Goal: Task Accomplishment & Management: Manage account settings

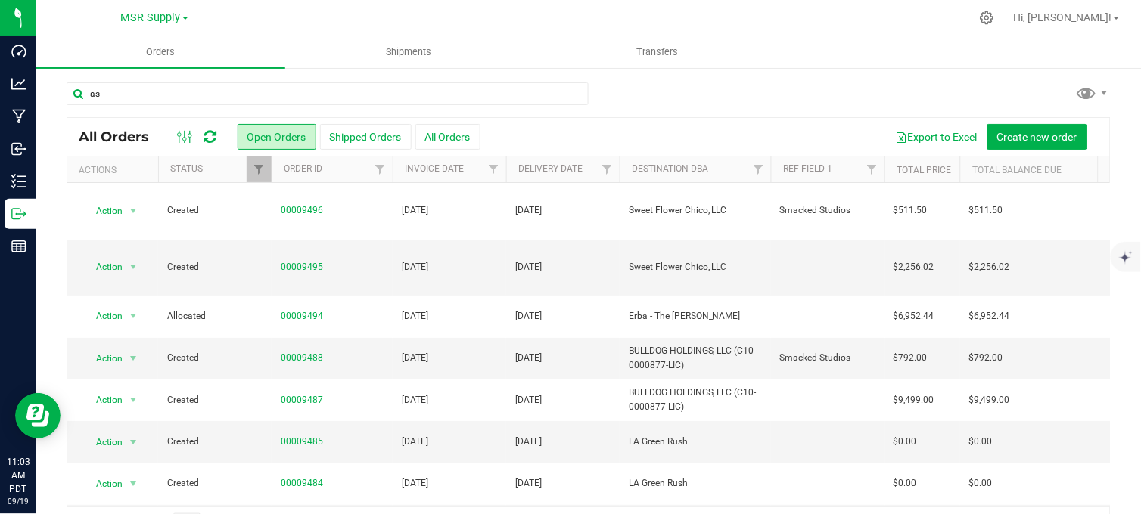
type input "a"
drag, startPoint x: 25, startPoint y: 184, endPoint x: 323, endPoint y: 98, distance: 310.1
click at [26, 184] on div "Inventory" at bounding box center [21, 181] width 32 height 30
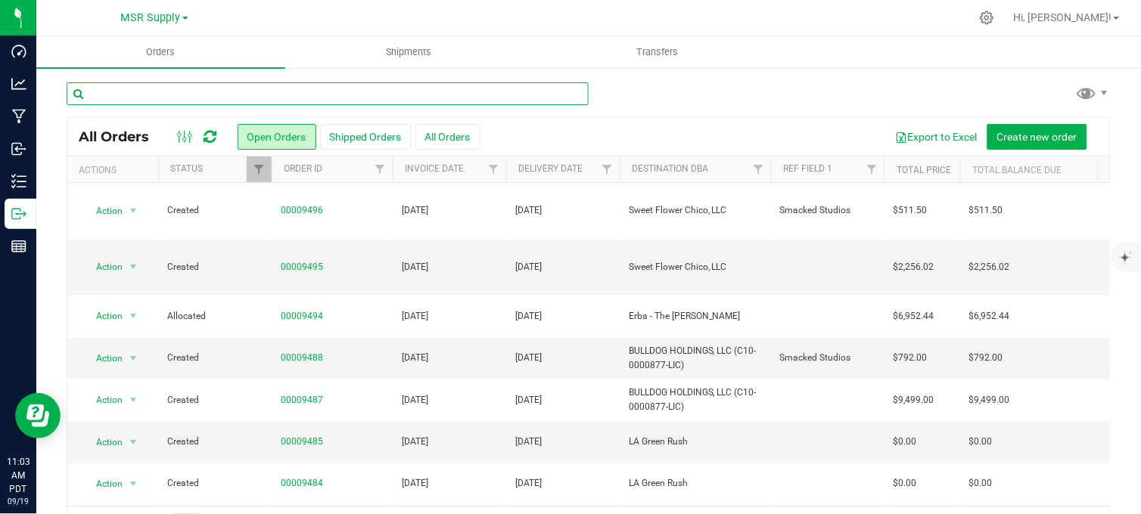
click at [263, 93] on input "text" at bounding box center [328, 93] width 522 height 23
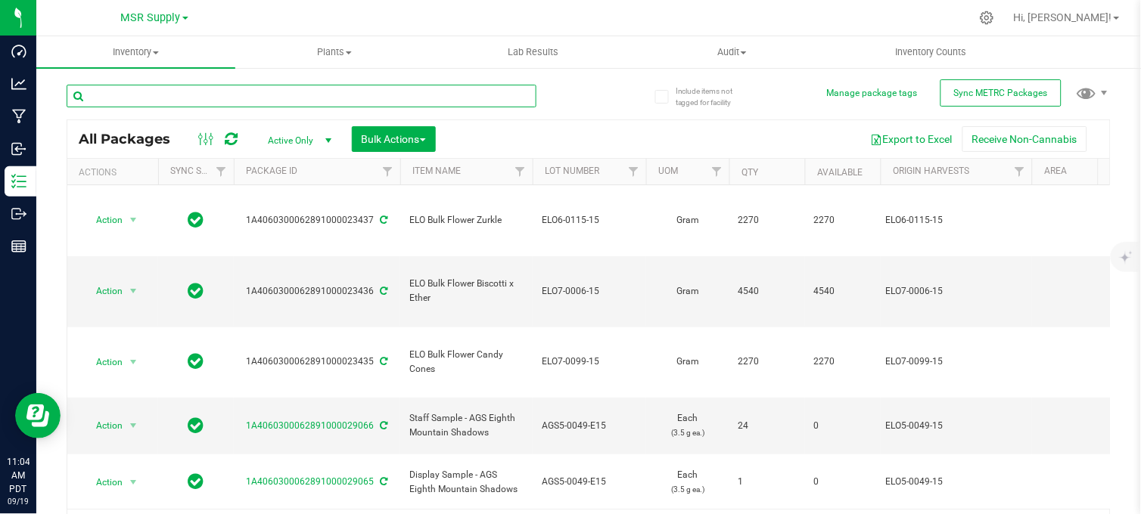
click at [257, 93] on input "text" at bounding box center [302, 96] width 470 height 23
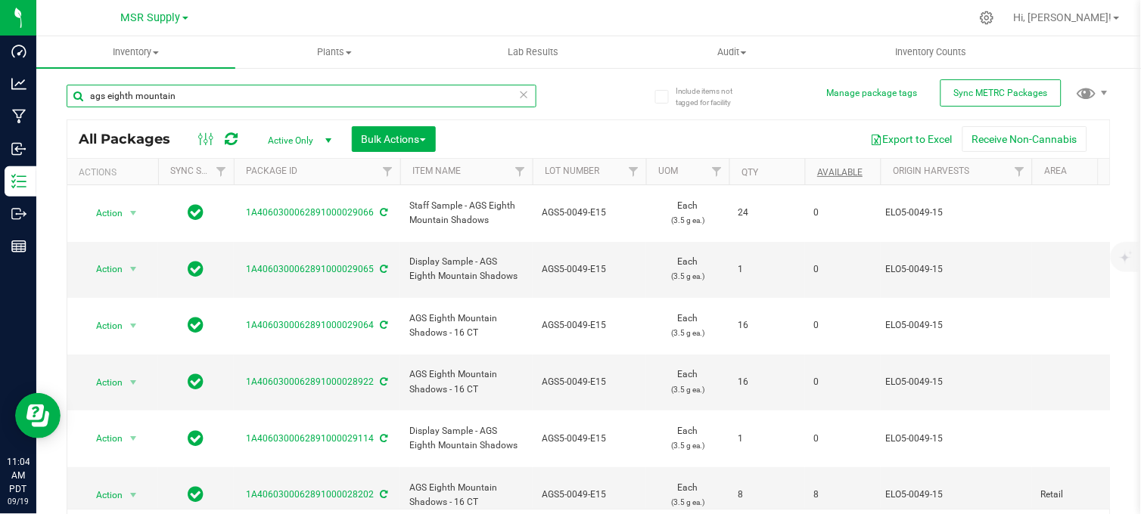
type input "ags eighth mountain"
click at [846, 172] on link "Available" at bounding box center [839, 172] width 45 height 11
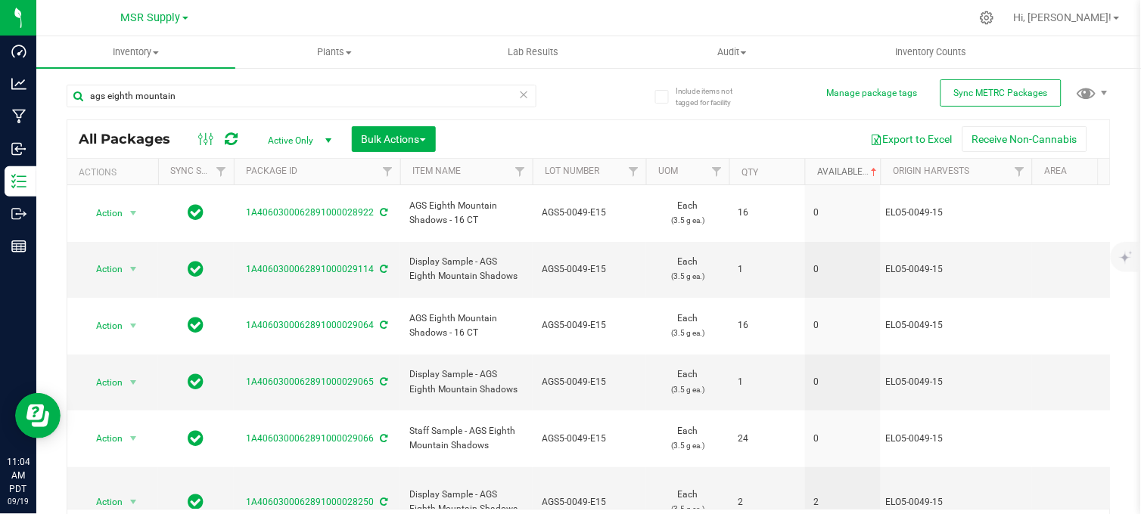
click at [846, 172] on link "Available" at bounding box center [848, 171] width 63 height 11
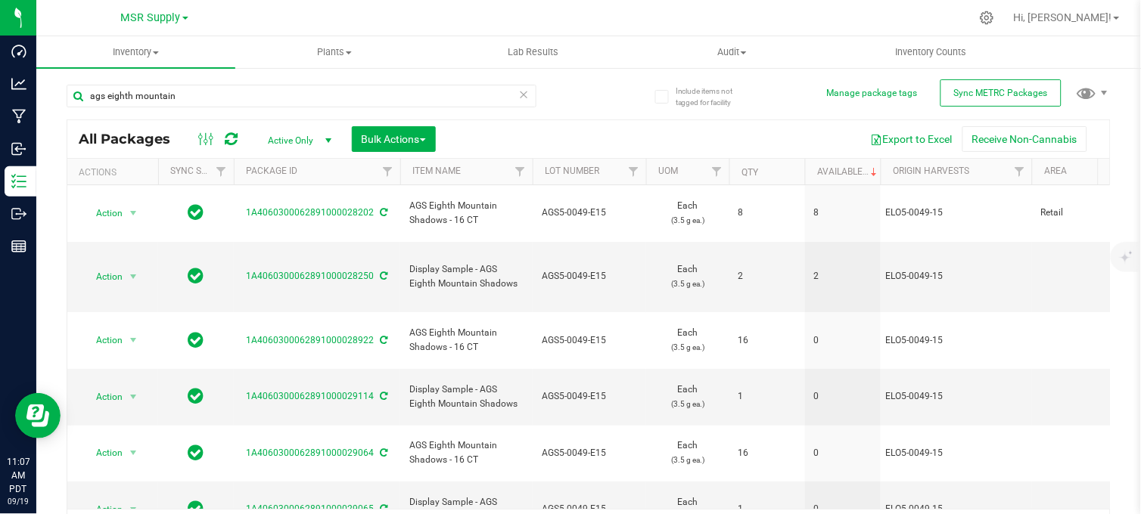
click at [595, 91] on div "ags eighth mountain All Packages Active Only Active Only Lab Samples Locked All…" at bounding box center [589, 308] width 1044 height 476
click at [994, 17] on icon at bounding box center [987, 18] width 14 height 14
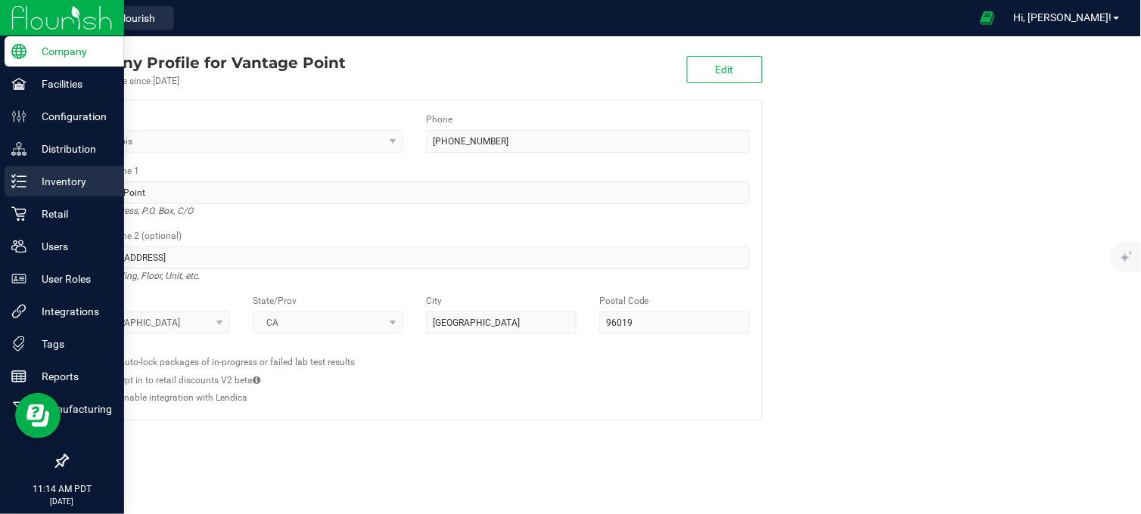
click at [54, 172] on p "Inventory" at bounding box center [71, 181] width 91 height 18
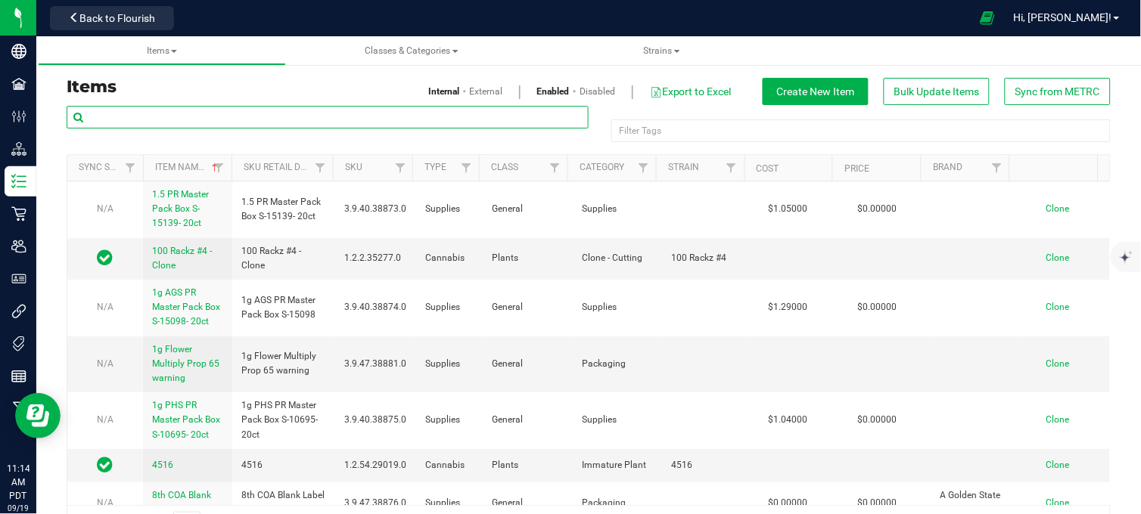
click at [207, 116] on input "text" at bounding box center [328, 117] width 522 height 23
type input "ags eighth mountain"
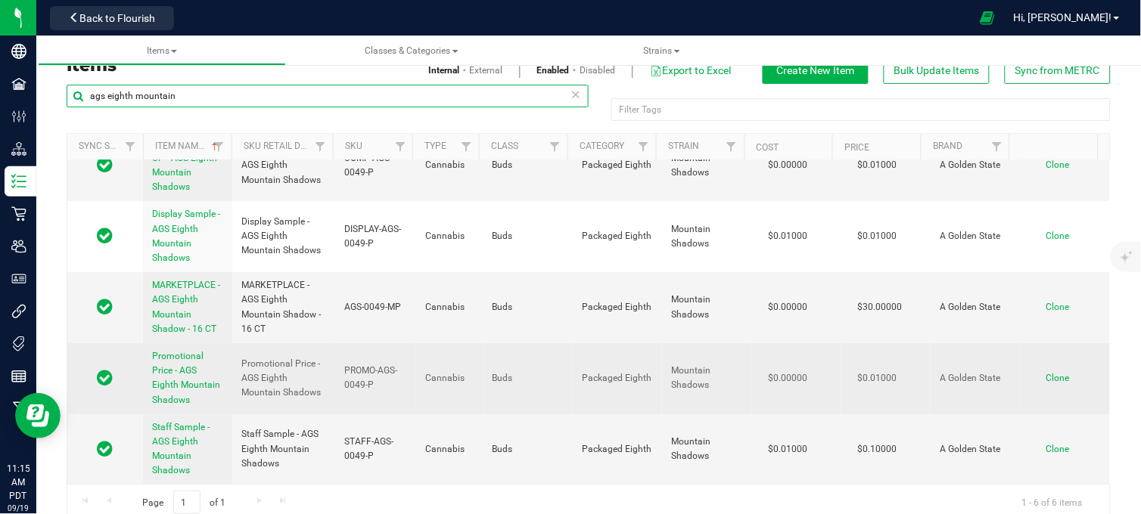
scroll to position [43, 0]
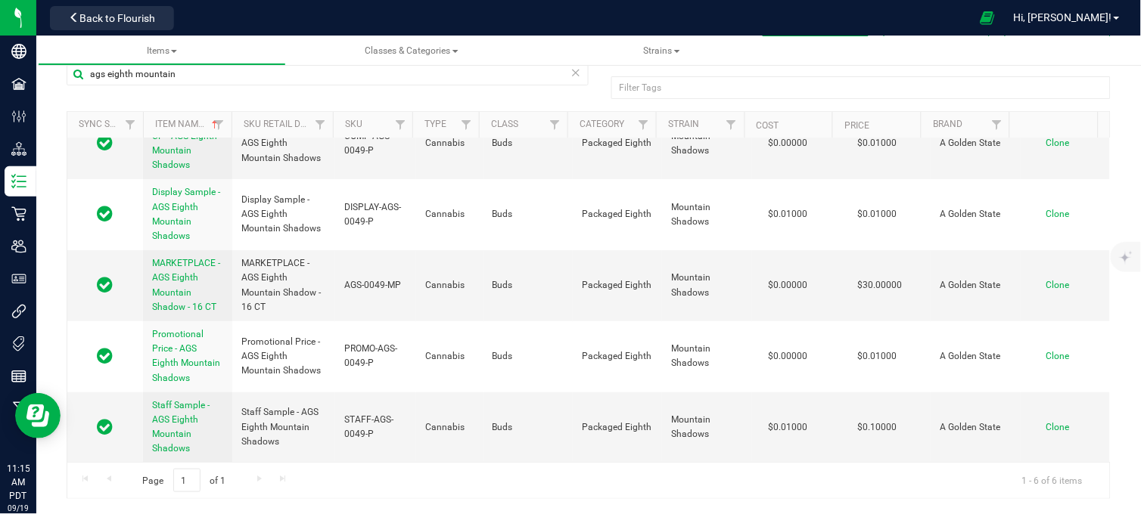
click at [502, 471] on div "Page 1 of 1 1 - 6 of 6 items" at bounding box center [588, 480] width 1042 height 36
click at [481, 474] on div "Page 1 of 1 1 - 6 of 6 items" at bounding box center [588, 480] width 1042 height 36
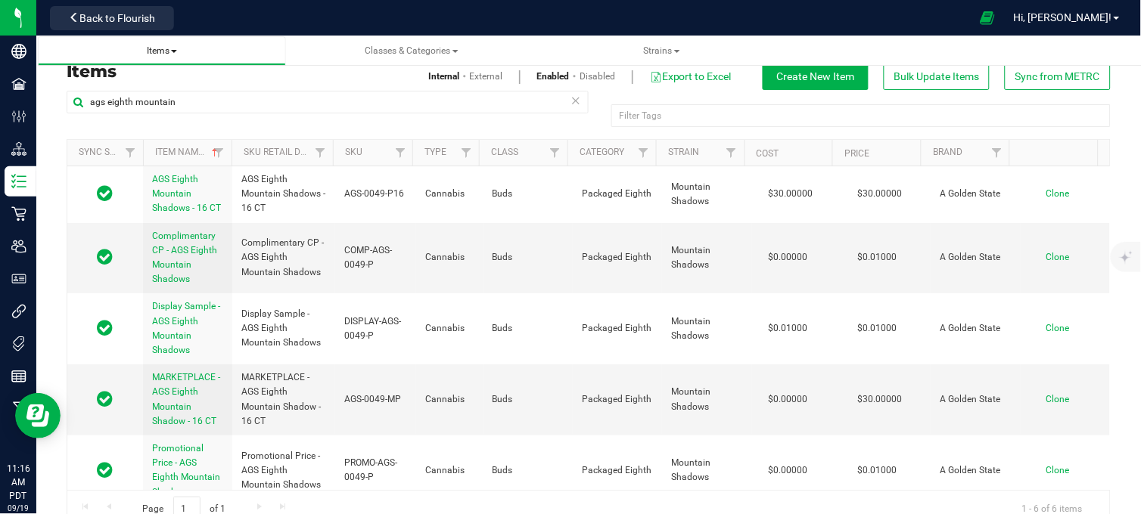
scroll to position [0, 0]
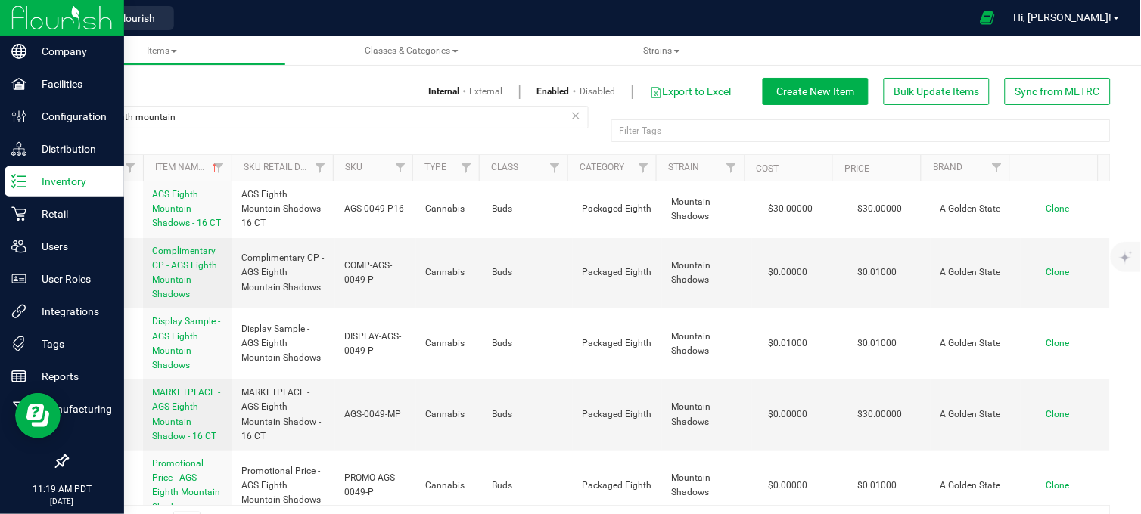
click at [49, 26] on img at bounding box center [61, 18] width 101 height 36
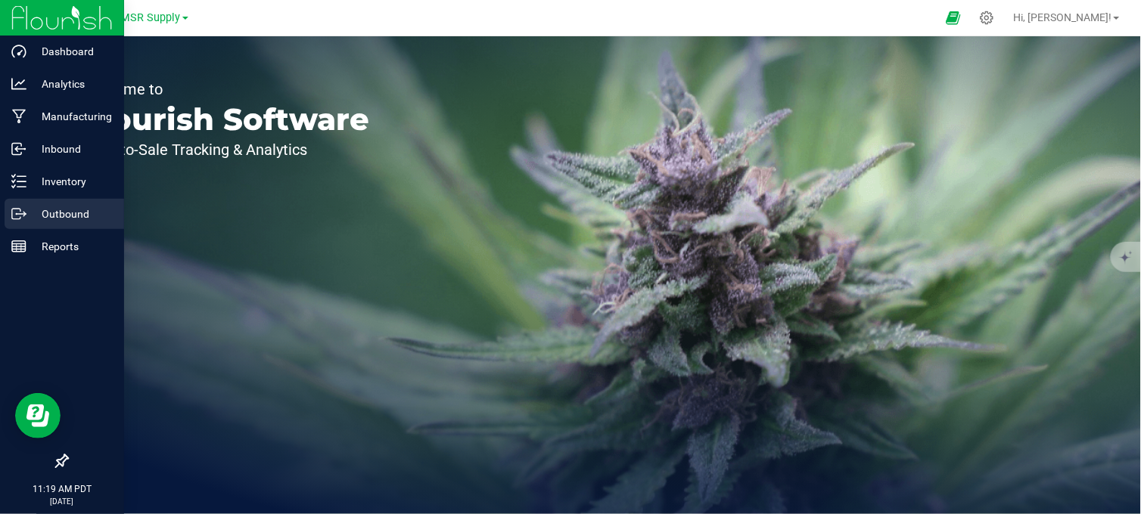
click at [27, 210] on p "Outbound" at bounding box center [71, 214] width 91 height 18
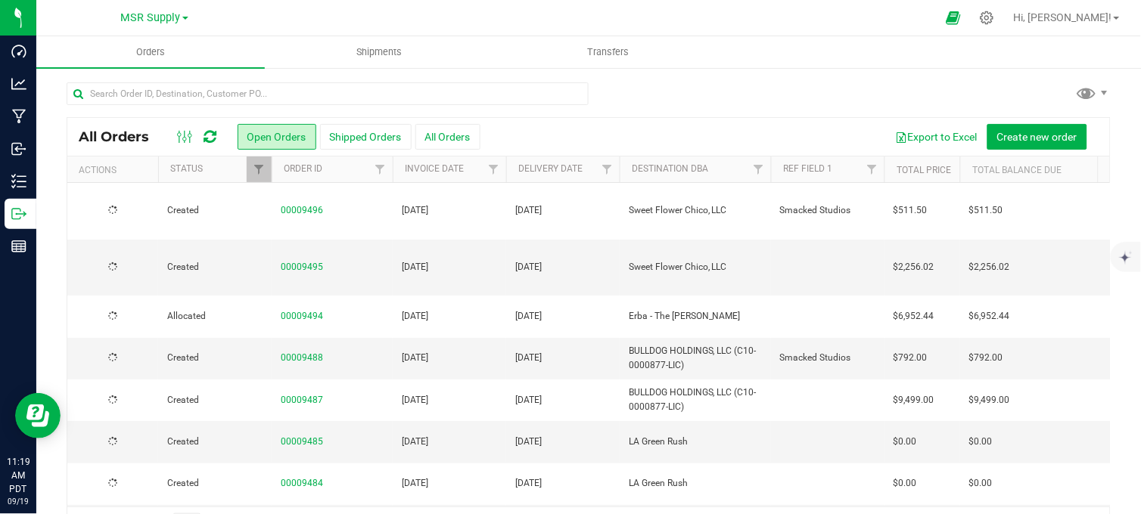
click at [623, 99] on div at bounding box center [589, 99] width 1044 height 35
click at [296, 260] on link "00009495" at bounding box center [302, 267] width 42 height 14
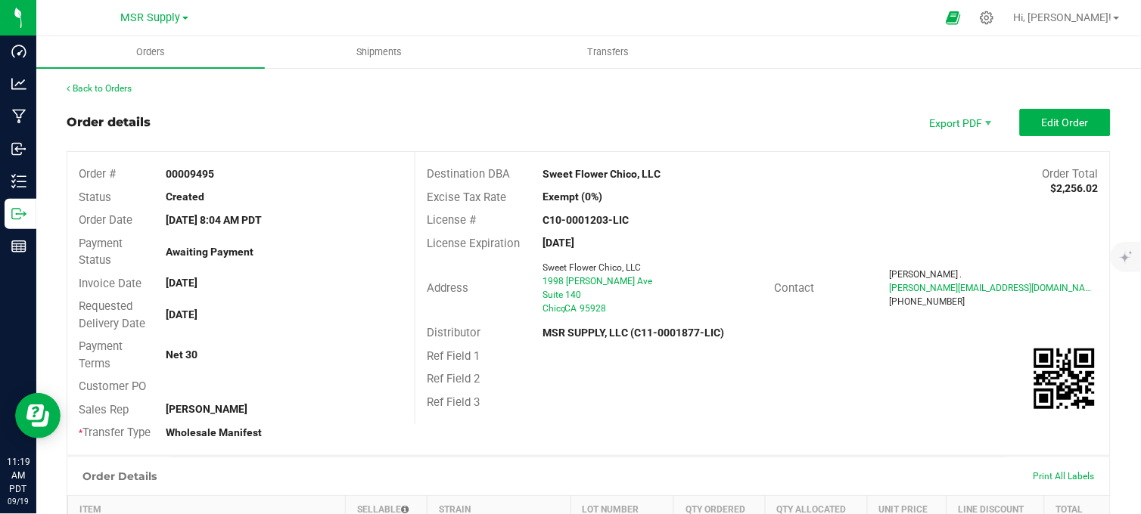
click at [558, 88] on div "Back to Orders" at bounding box center [589, 89] width 1044 height 14
click at [552, 126] on div "Order details Export PDF Edit Order" at bounding box center [589, 122] width 1044 height 27
click at [485, 130] on div "Order details Export PDF Edit Order" at bounding box center [589, 122] width 1044 height 27
click at [522, 131] on div "Order details Export PDF Edit Order" at bounding box center [589, 122] width 1044 height 27
click at [518, 135] on outbound-order-header "Order details Export PDF Edit Order Order # 00009495 Status Created Order Date …" at bounding box center [589, 282] width 1044 height 347
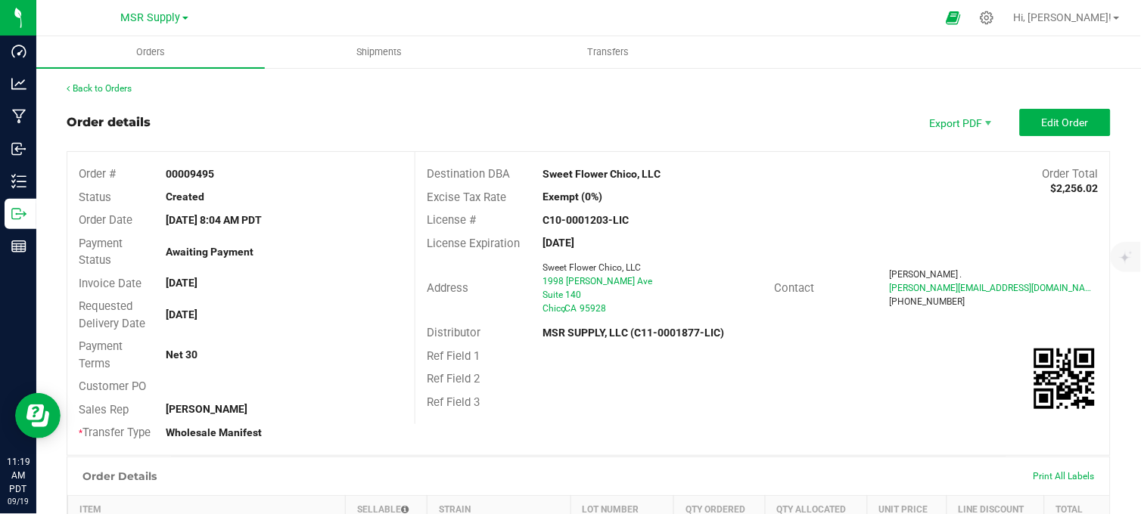
drag, startPoint x: 518, startPoint y: 135, endPoint x: 751, endPoint y: 138, distance: 233.0
click at [767, 139] on outbound-order-header "Order details Export PDF Edit Order Order # 00009495 Status Created Order Date …" at bounding box center [589, 282] width 1044 height 347
drag, startPoint x: 662, startPoint y: 169, endPoint x: 542, endPoint y: 174, distance: 119.6
click at [542, 174] on div "Sweet Flower Chico, LLC" at bounding box center [675, 174] width 289 height 16
drag, startPoint x: 543, startPoint y: 174, endPoint x: 666, endPoint y: 112, distance: 137.4
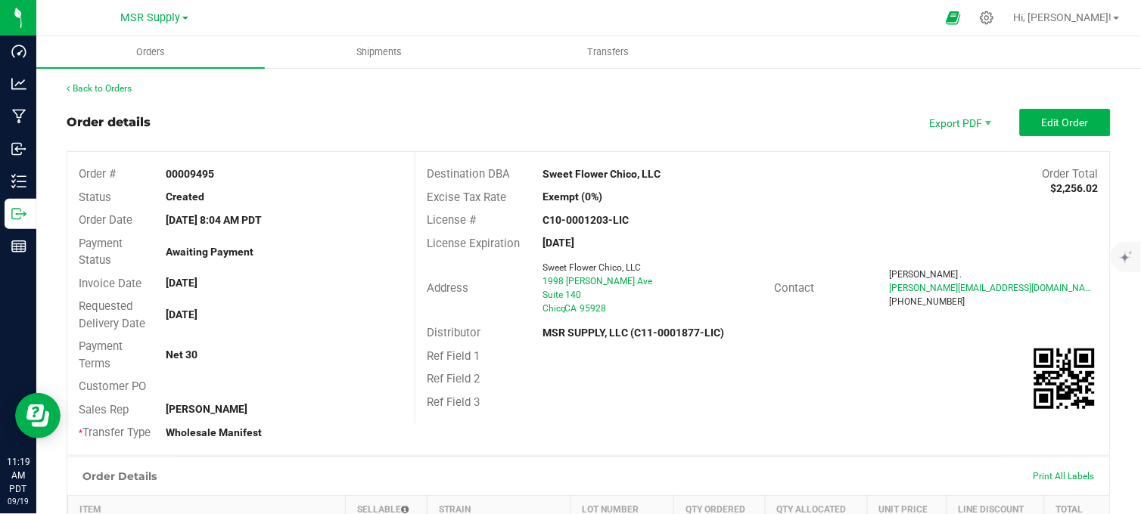
click at [666, 112] on div "Order details Export PDF Edit Order" at bounding box center [589, 122] width 1044 height 27
click at [583, 114] on div "Order details Export PDF Edit Order" at bounding box center [589, 122] width 1044 height 27
click at [586, 125] on div "Order details Export PDF Edit Order" at bounding box center [589, 122] width 1044 height 27
click at [1029, 121] on button "Edit Order" at bounding box center [1065, 122] width 91 height 27
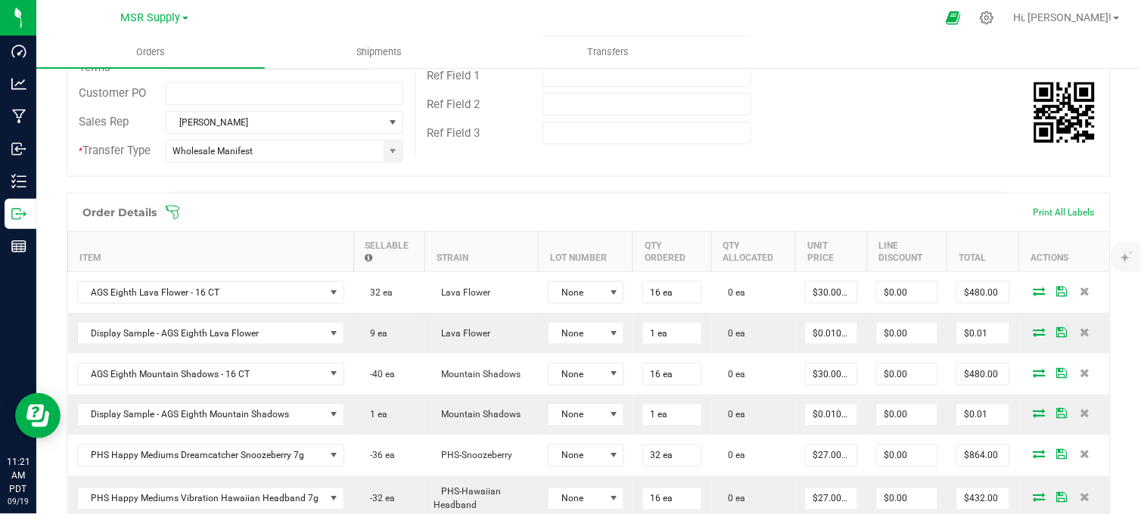
scroll to position [336, 0]
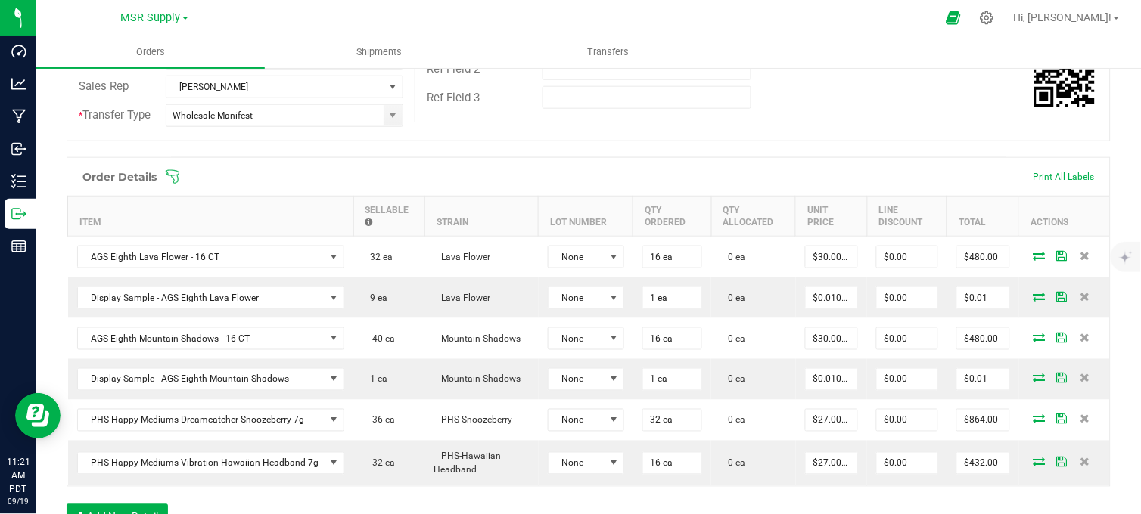
click at [834, 108] on div "Ref Field 3" at bounding box center [762, 97] width 694 height 29
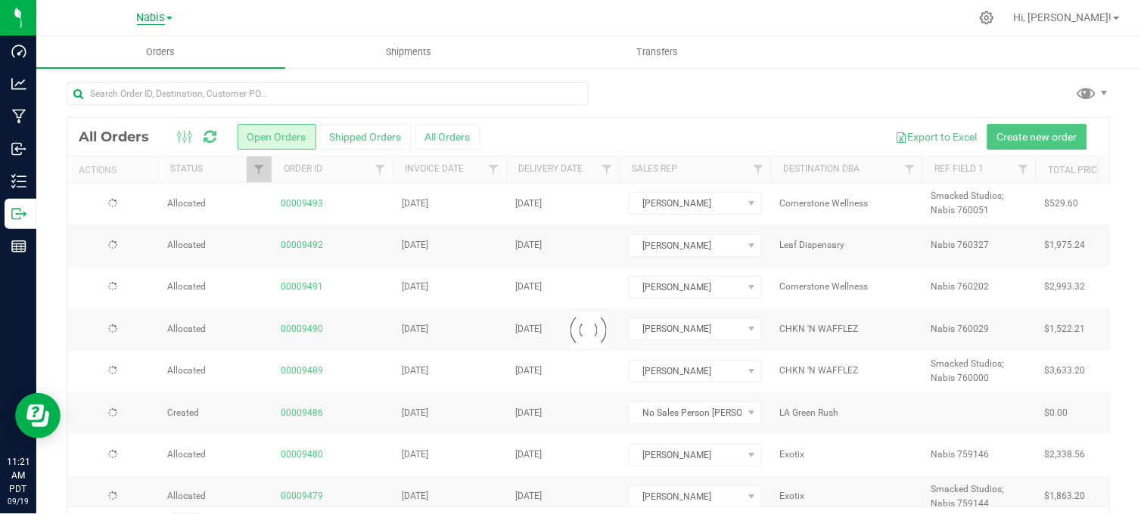
click at [154, 18] on span "Nabis" at bounding box center [151, 18] width 28 height 14
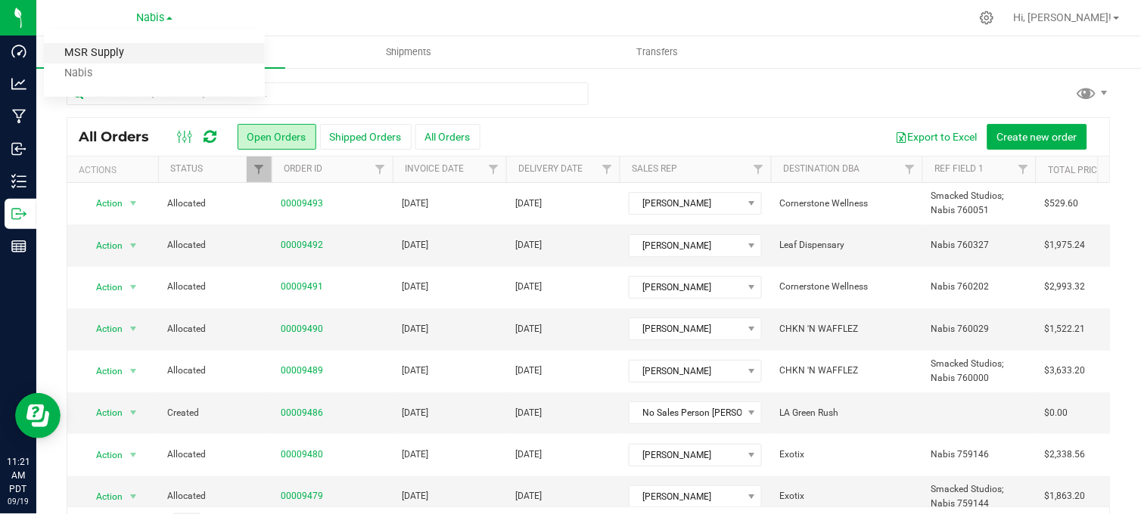
click at [125, 54] on link "MSR Supply" at bounding box center [154, 53] width 221 height 20
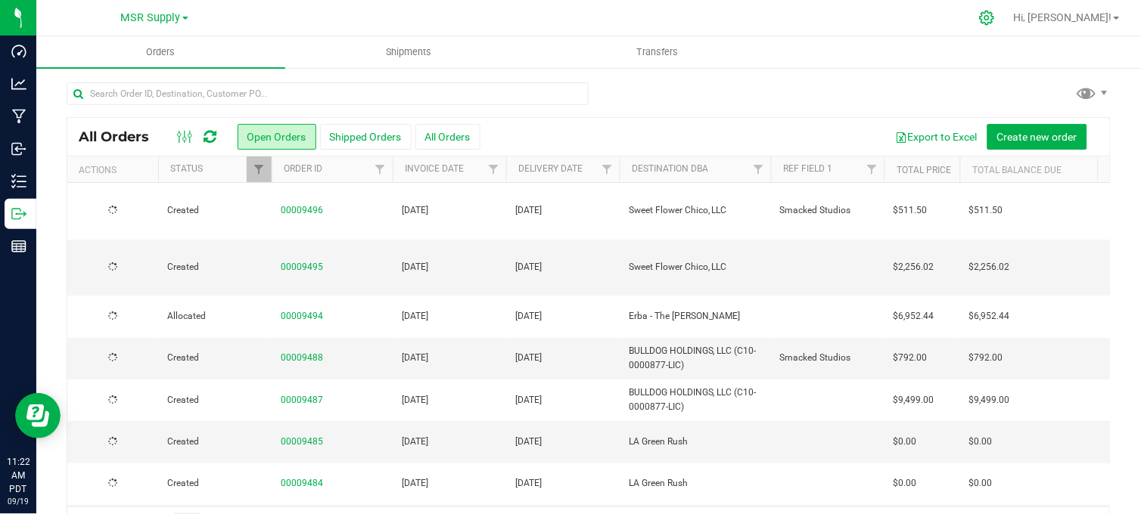
click at [994, 18] on icon at bounding box center [987, 18] width 14 height 14
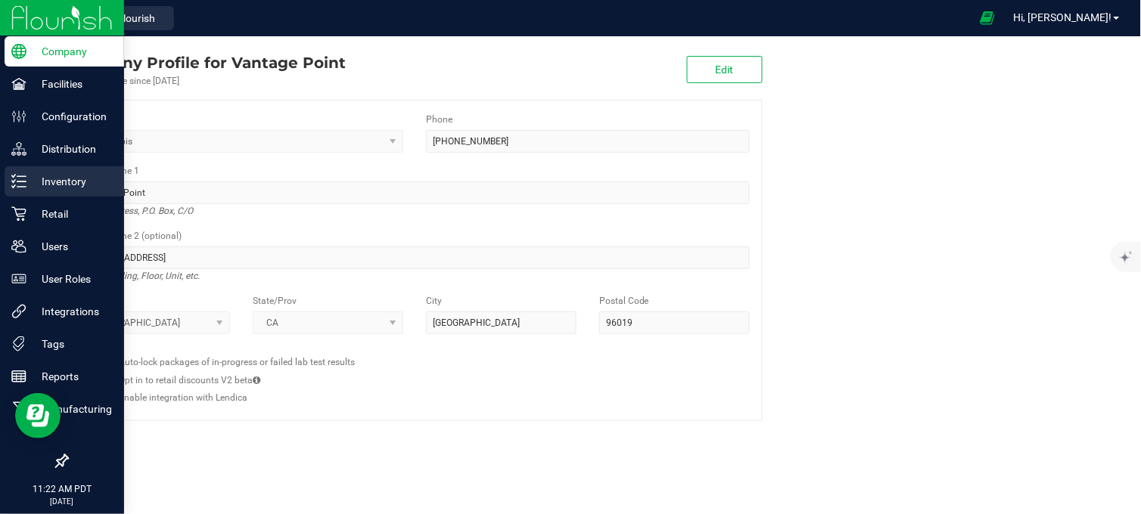
click at [48, 176] on p "Inventory" at bounding box center [71, 181] width 91 height 18
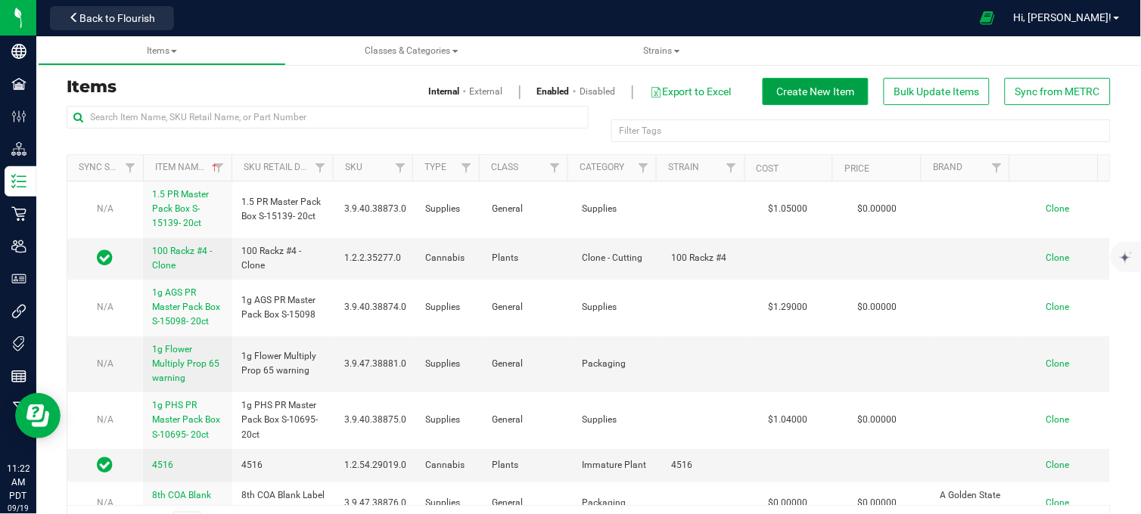
click at [787, 85] on span "Create New Item" at bounding box center [816, 91] width 78 height 12
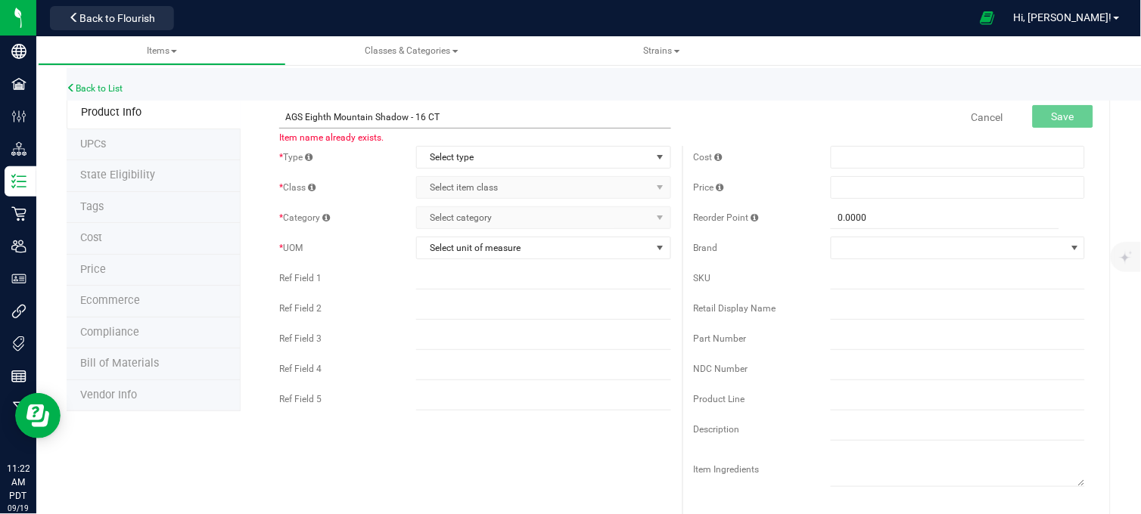
click at [419, 116] on input "AGS Eighth Mountain Shadow - 16 CT" at bounding box center [475, 117] width 392 height 23
type input "AGS Eighth Mountain Shadow - 8 CT"
click at [976, 119] on link "Cancel" at bounding box center [987, 117] width 32 height 15
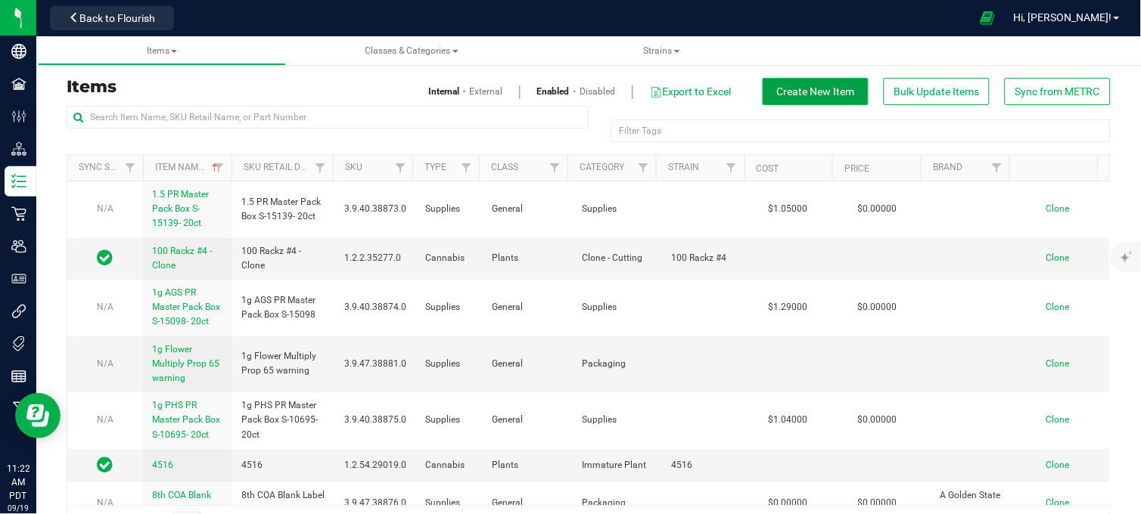
click at [795, 89] on span "Create New Item" at bounding box center [816, 91] width 78 height 12
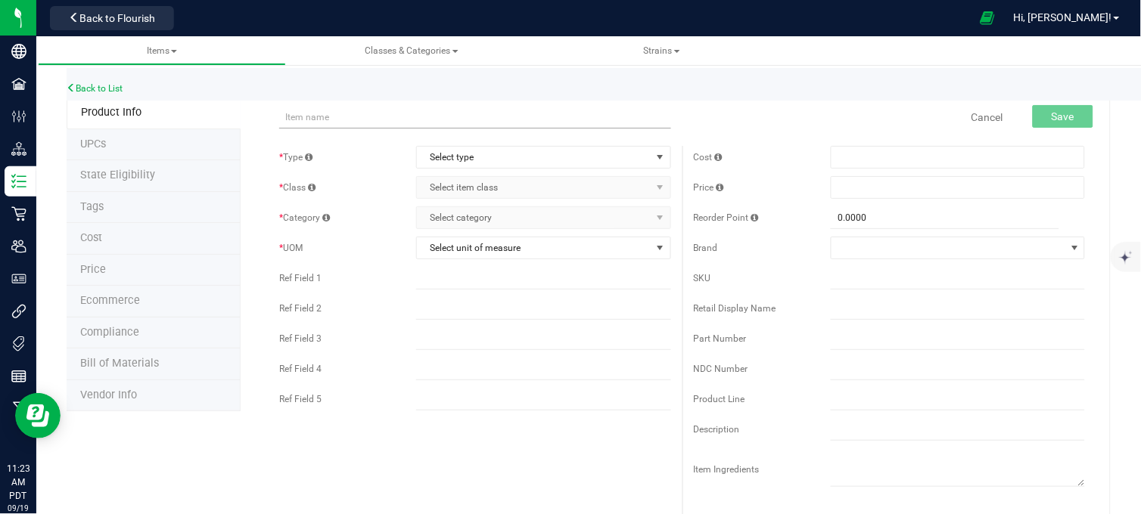
click at [349, 117] on input "text" at bounding box center [475, 117] width 392 height 23
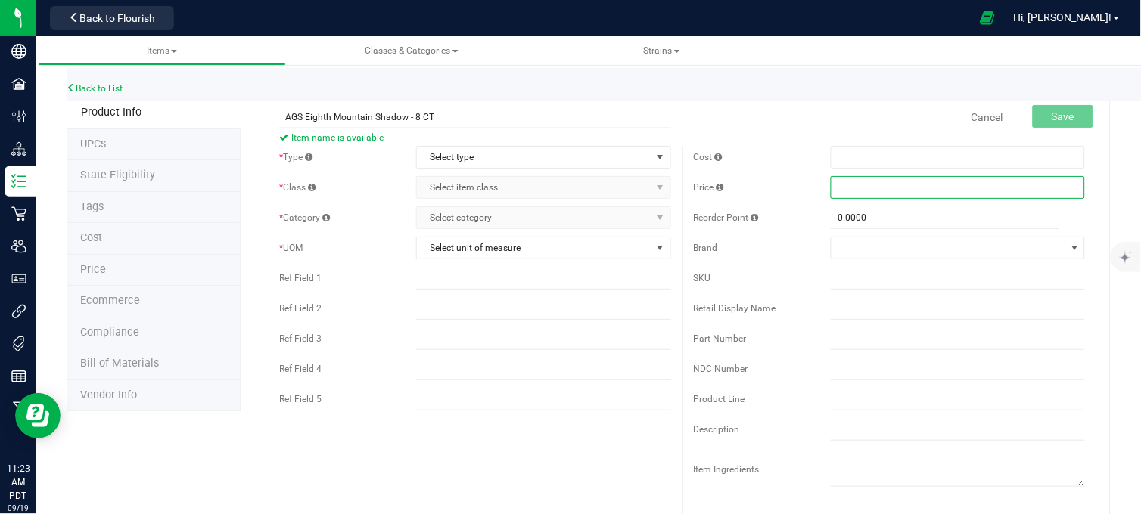
click at [413, 117] on input "AGS Eighth Mountain Shadow - 8 CT" at bounding box center [475, 117] width 392 height 23
type input "AGS Eighth Mountain Shadow - 16 CT"
click at [455, 118] on input "AGS Eighth Mountain Shadow - 16 CT" at bounding box center [475, 117] width 392 height 23
drag, startPoint x: 455, startPoint y: 118, endPoint x: 282, endPoint y: 123, distance: 172.6
click at [282, 123] on input "AGS Eighth Mountain Shadow - 16 CT" at bounding box center [475, 117] width 392 height 23
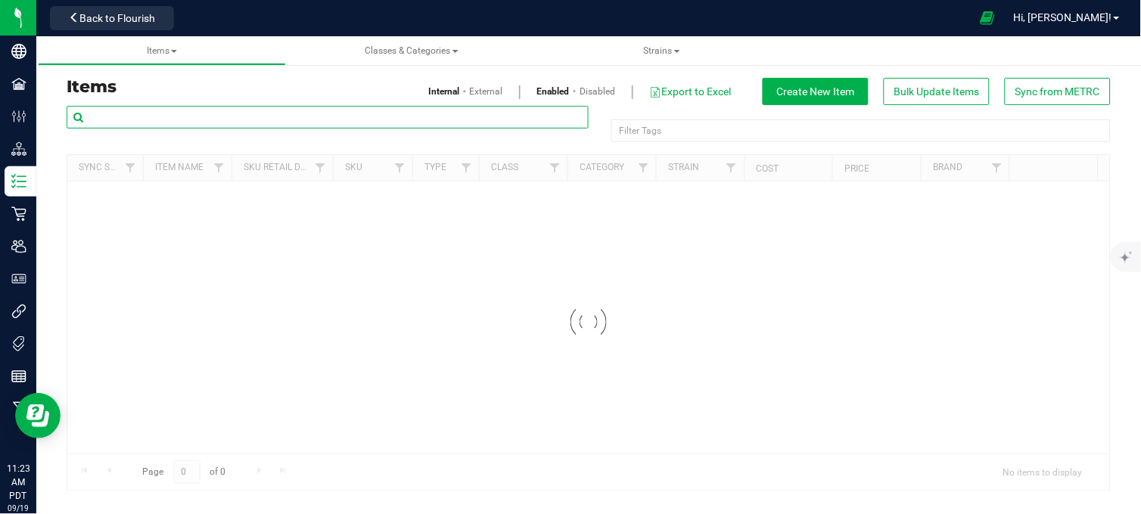
click at [217, 109] on input "text" at bounding box center [328, 117] width 522 height 23
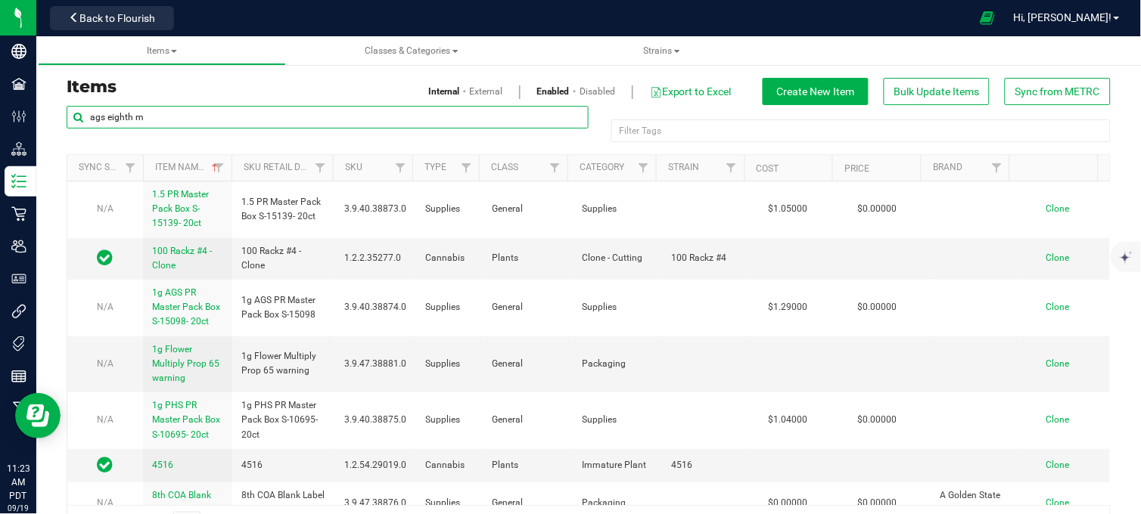
type input "ags eighth mountain"
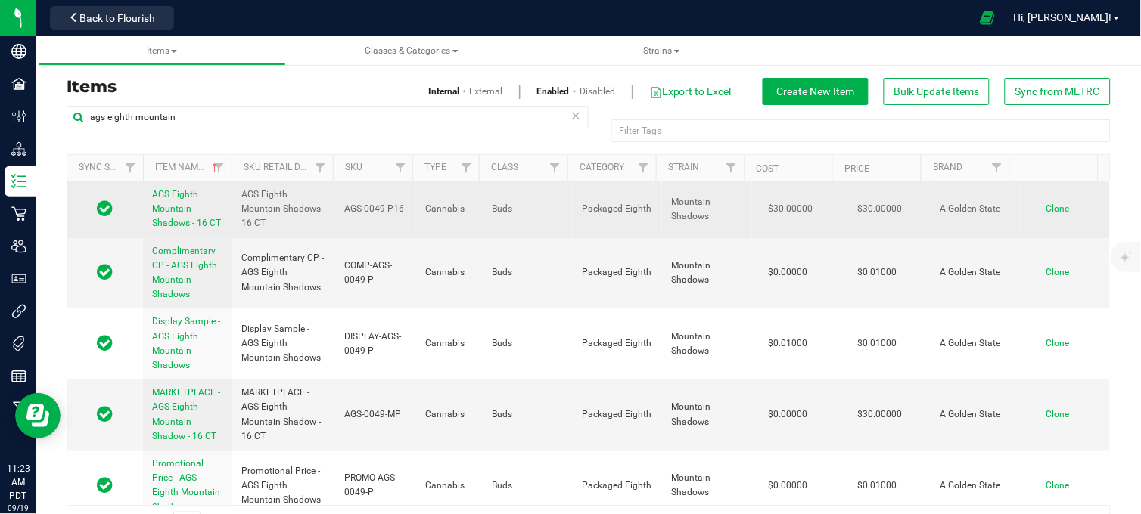
click at [1046, 207] on span "Clone" at bounding box center [1057, 209] width 23 height 11
drag, startPoint x: 269, startPoint y: 225, endPoint x: 220, endPoint y: 191, distance: 59.8
click at [221, 191] on tr "AGS Eighth Mountain Shadows - 16 CT AGS Eighth Mountain Shadows - 16 CT AGS-004…" at bounding box center [588, 210] width 1042 height 57
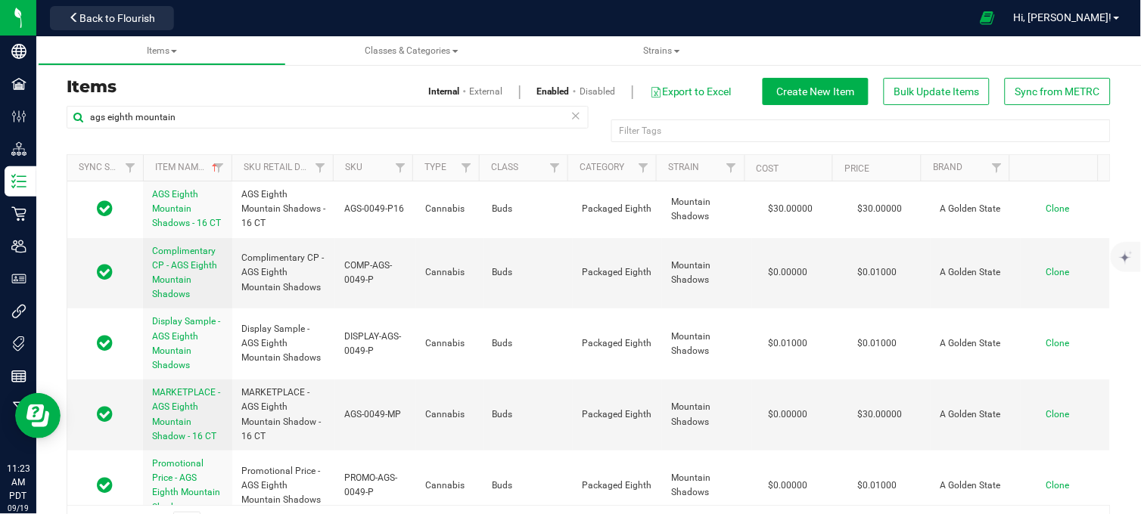
drag, startPoint x: 220, startPoint y: 191, endPoint x: 334, endPoint y: 141, distance: 124.0
click at [326, 88] on h3 "Items" at bounding box center [322, 87] width 511 height 18
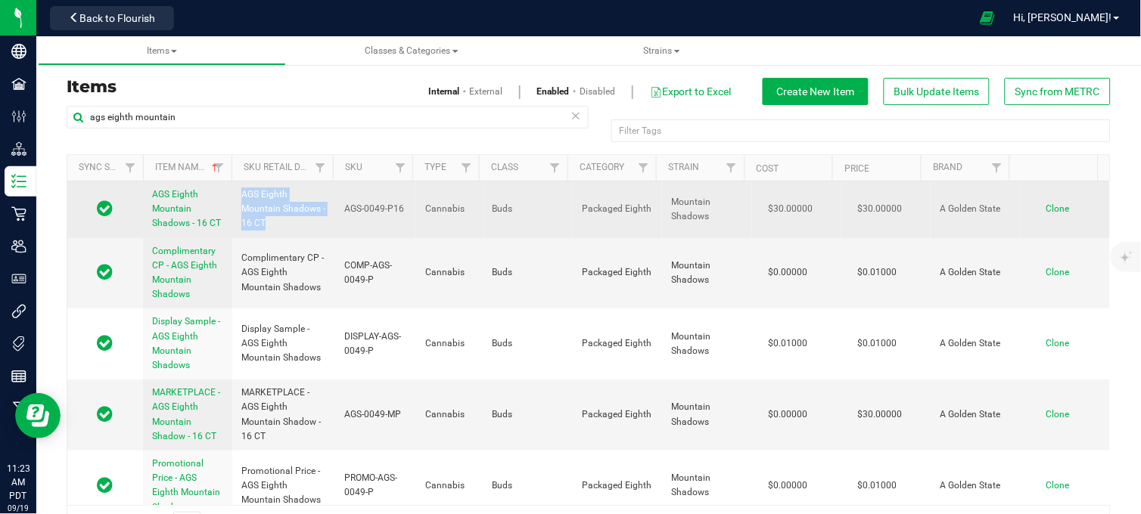
drag, startPoint x: 268, startPoint y: 225, endPoint x: 229, endPoint y: 206, distance: 43.0
click at [232, 206] on td "AGS Eighth Mountain Shadows - 16 CT" at bounding box center [283, 210] width 103 height 57
copy span "AGS Eighth Mountain Shadows - 16 CT"
click at [1046, 212] on span "Clone" at bounding box center [1057, 209] width 23 height 11
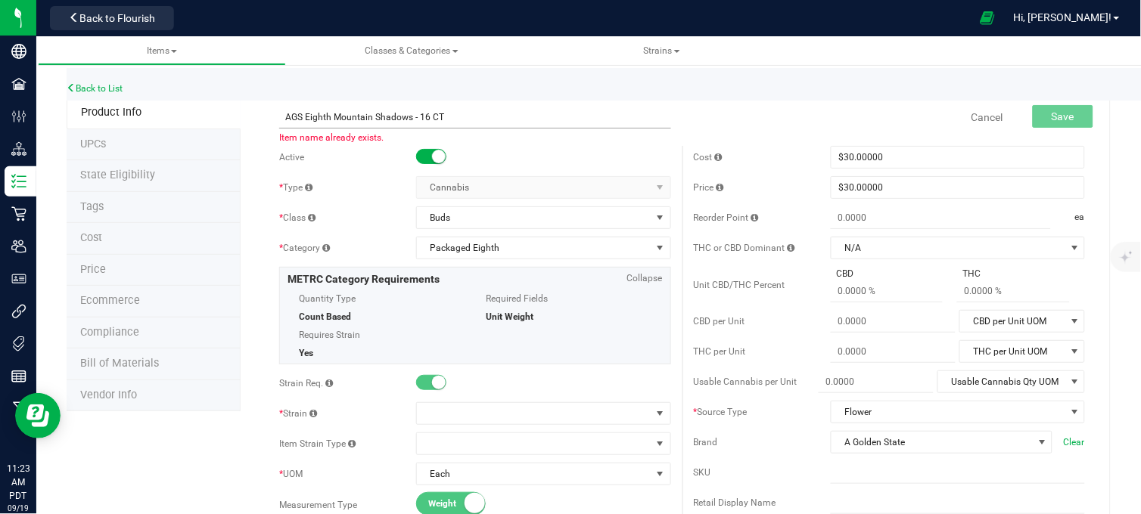
click at [425, 115] on input "AGS Eighth Mountain Shadows - 16 CT" at bounding box center [475, 117] width 392 height 23
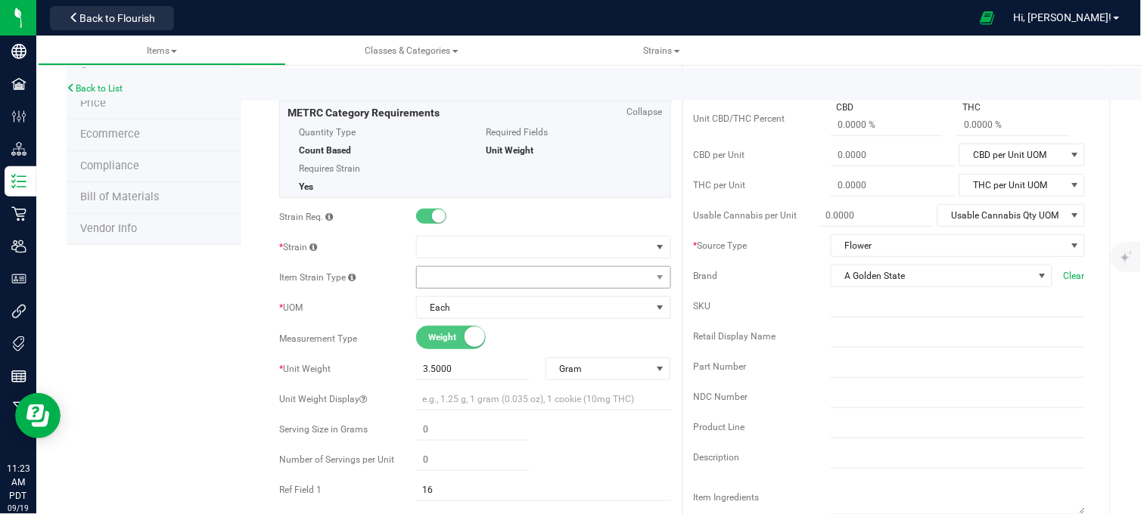
scroll to position [168, 0]
type input "AGS Eighth Mountain Shadows - 8 CT"
click at [440, 250] on span at bounding box center [534, 245] width 234 height 21
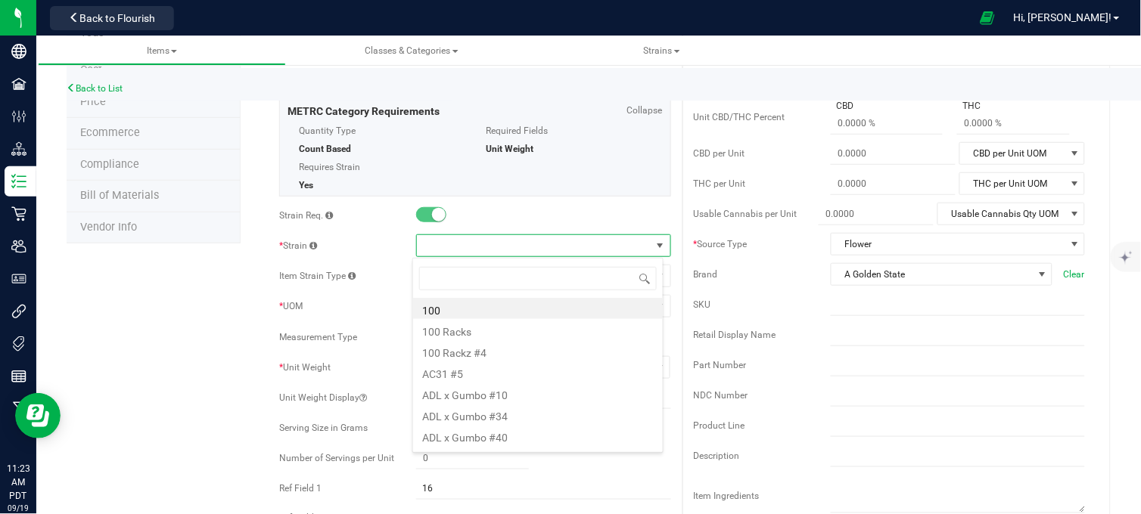
scroll to position [23, 251]
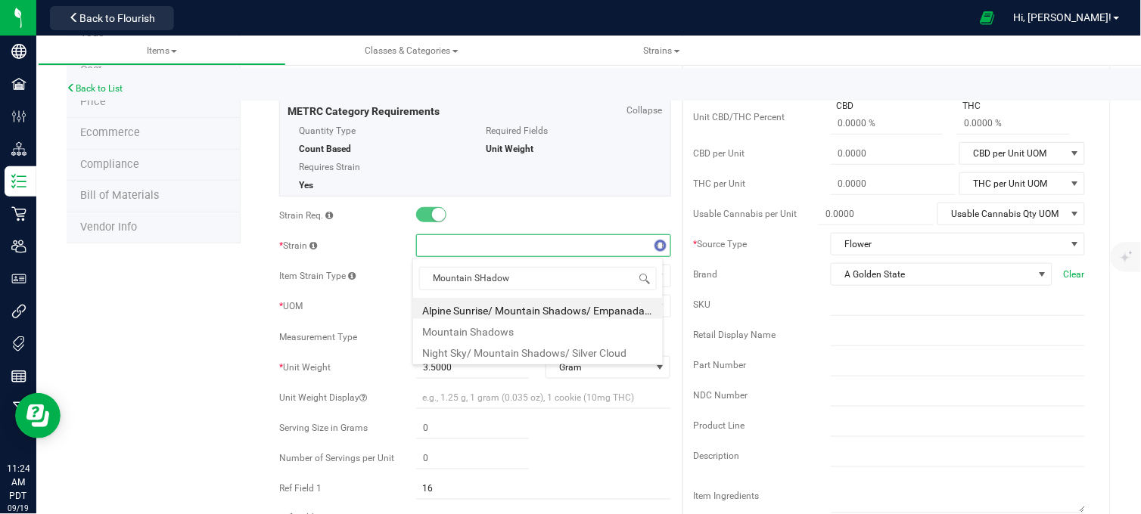
type input "Mountain SHadows"
click at [522, 333] on li "Mountain Shadows" at bounding box center [538, 329] width 250 height 21
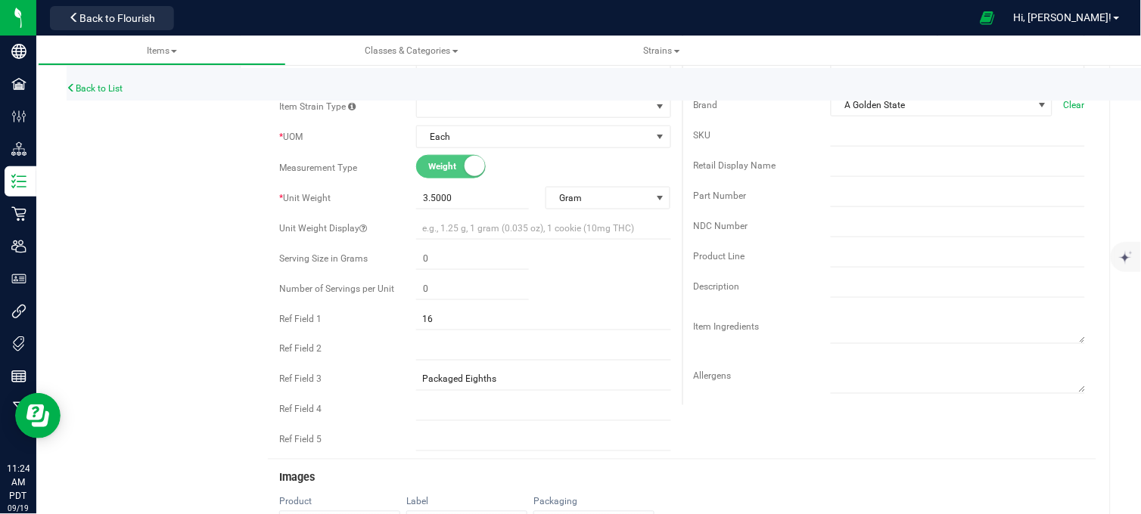
scroll to position [336, 0]
click at [428, 321] on input "16" at bounding box center [543, 320] width 254 height 23
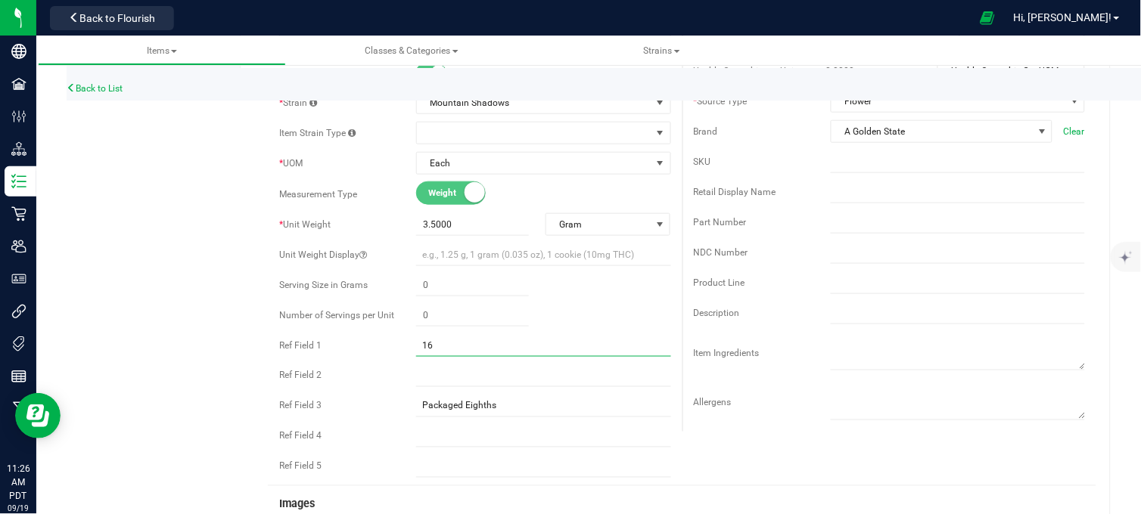
scroll to position [310, 0]
type input "1"
type input "8"
click at [147, 333] on div "Product Info UPCs State Eligibility Tags Cost Price Ecommerce Compliance Bill o…" at bounding box center [589, 410] width 1044 height 1247
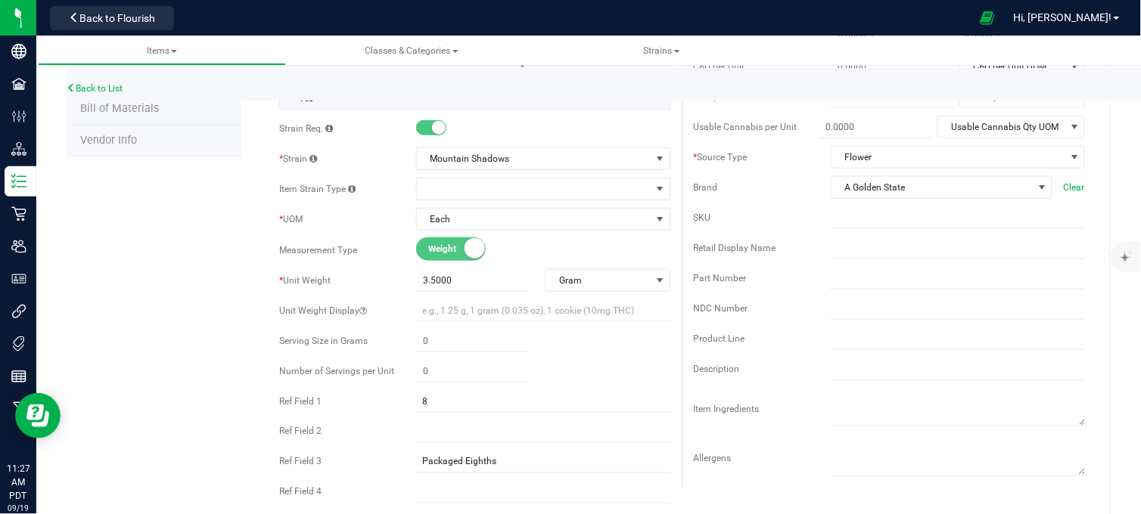
scroll to position [225, 0]
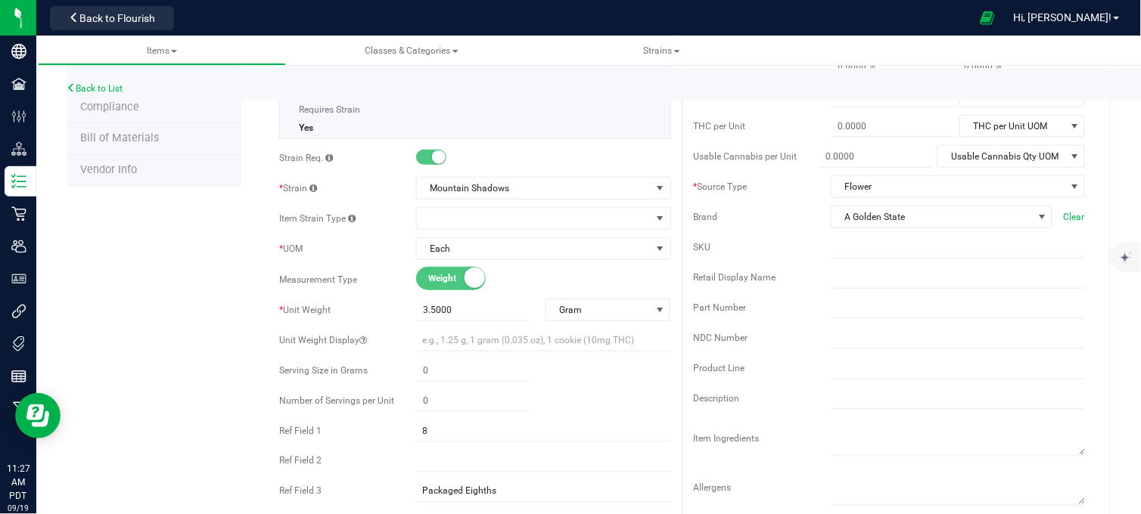
drag, startPoint x: 117, startPoint y: 356, endPoint x: 109, endPoint y: 356, distance: 7.6
click at [111, 356] on div "Product Info UPCs State Eligibility Tags Cost Price Ecommerce Compliance Bill o…" at bounding box center [589, 494] width 1044 height 1247
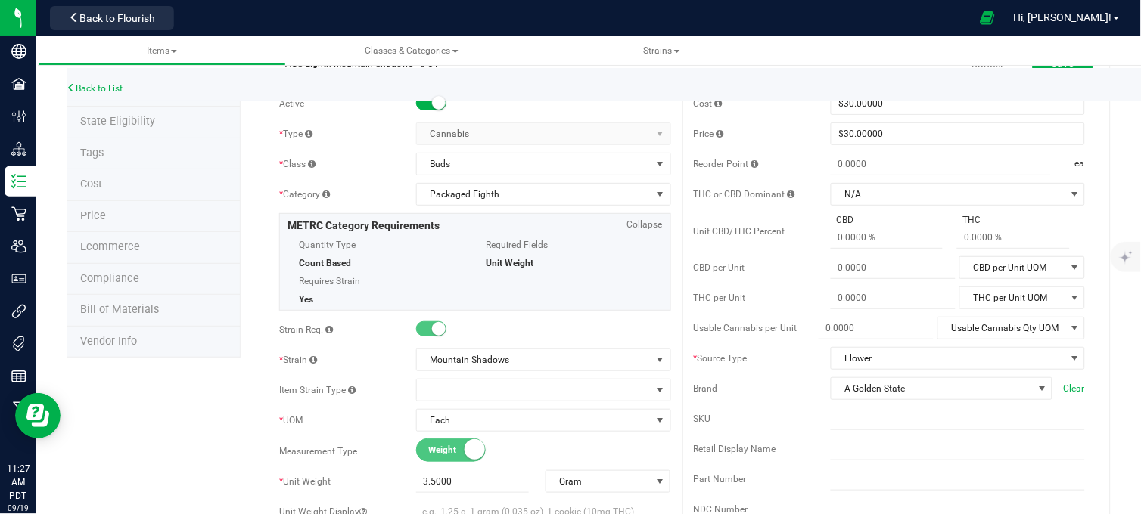
scroll to position [84, 0]
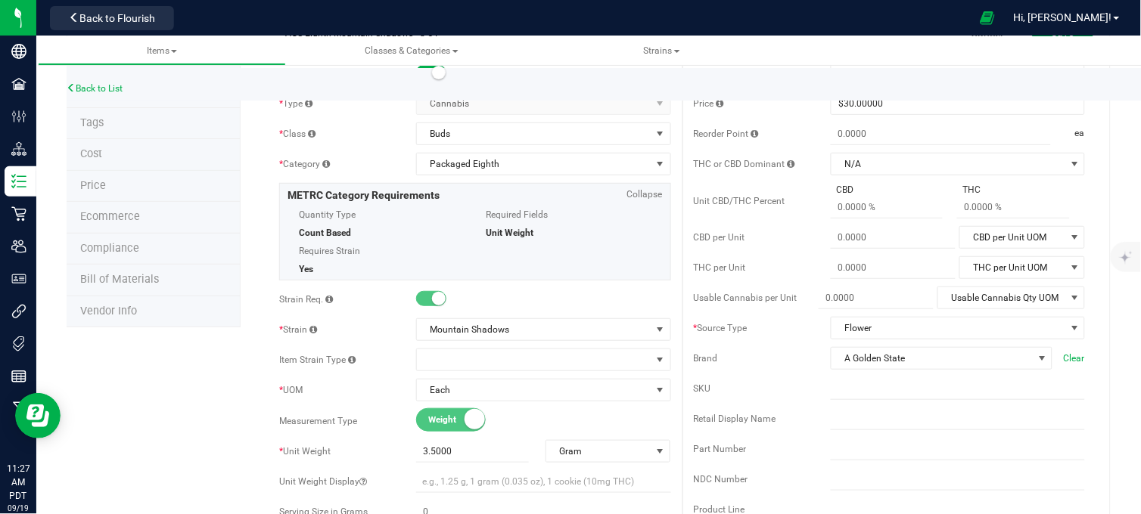
click at [840, 392] on input "text" at bounding box center [958, 388] width 254 height 23
paste input "AGS-0049-P16"
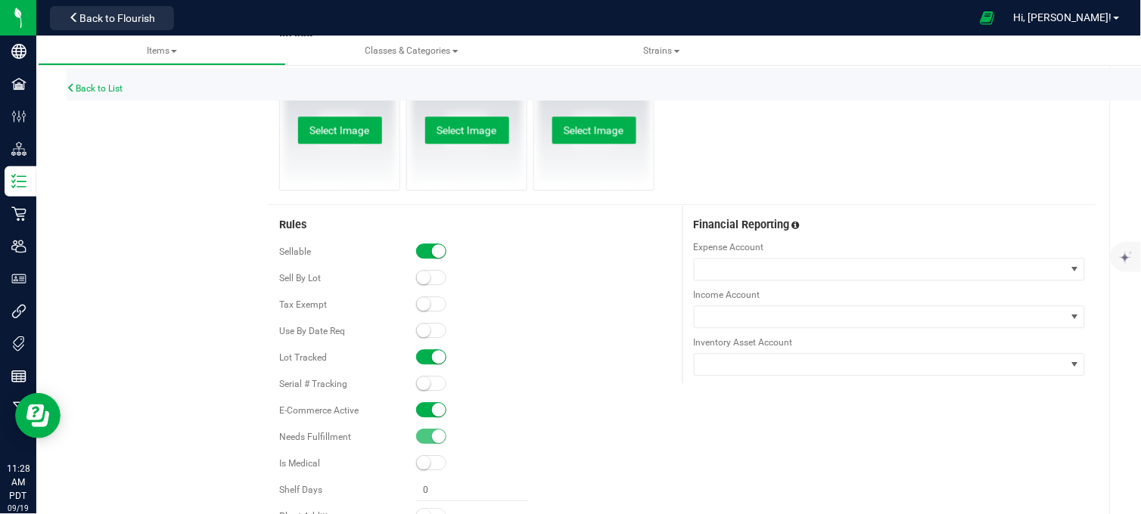
scroll to position [845, 0]
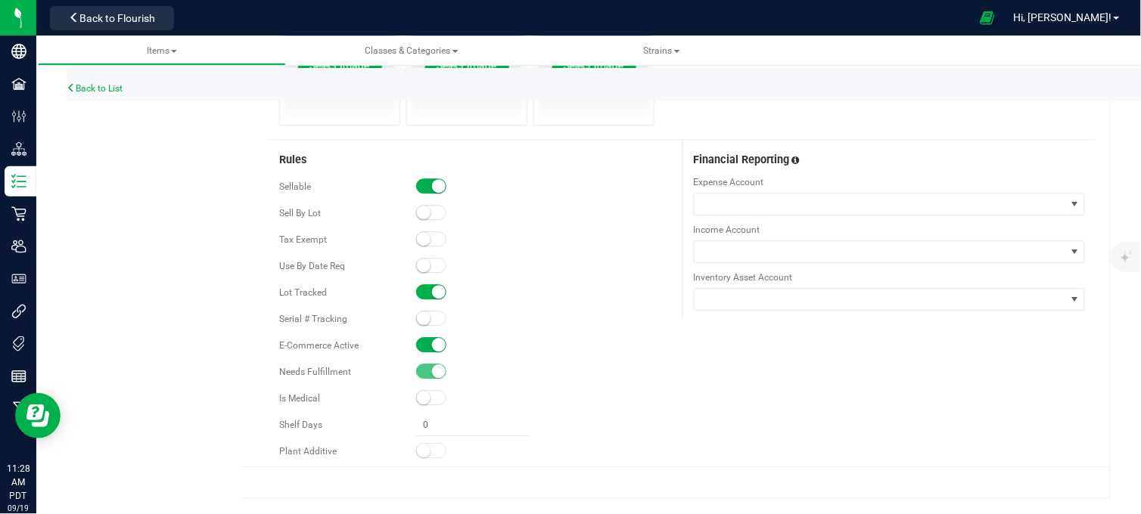
type input "AGS-0049-P8"
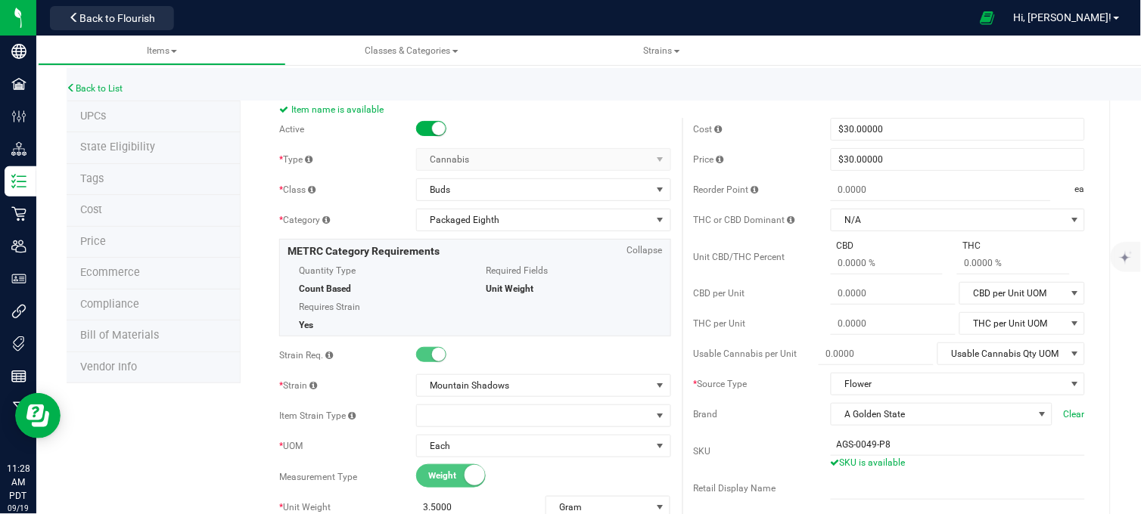
scroll to position [0, 0]
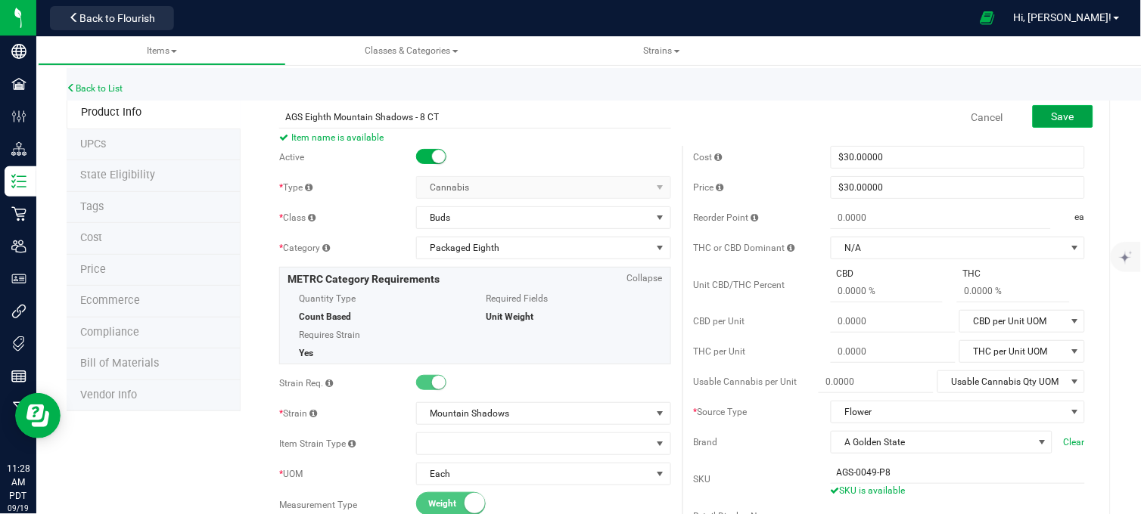
click at [1057, 114] on span "Save" at bounding box center [1063, 116] width 23 height 12
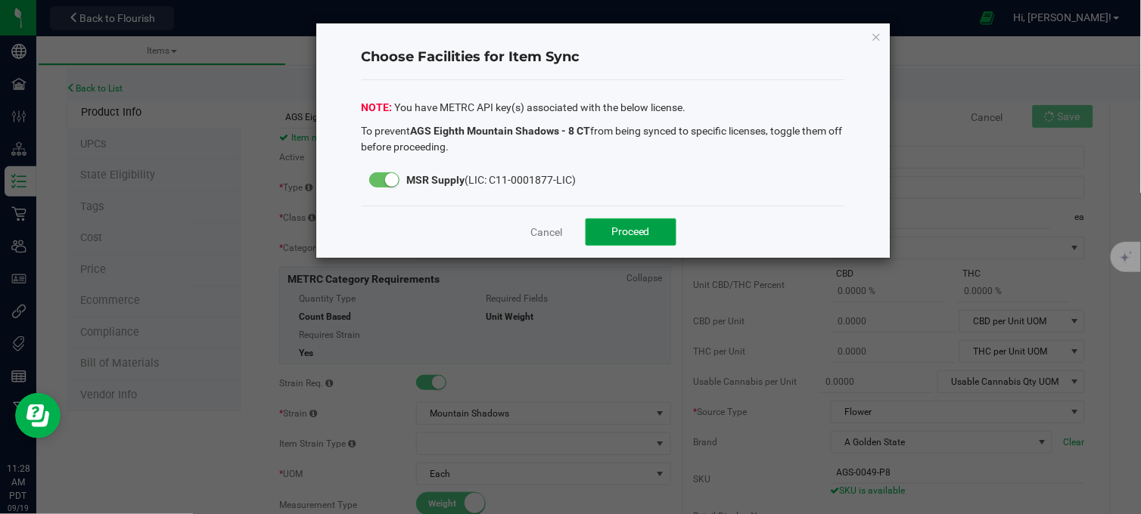
drag, startPoint x: 629, startPoint y: 221, endPoint x: 576, endPoint y: 262, distance: 66.9
click at [629, 223] on button "Proceed" at bounding box center [631, 232] width 91 height 27
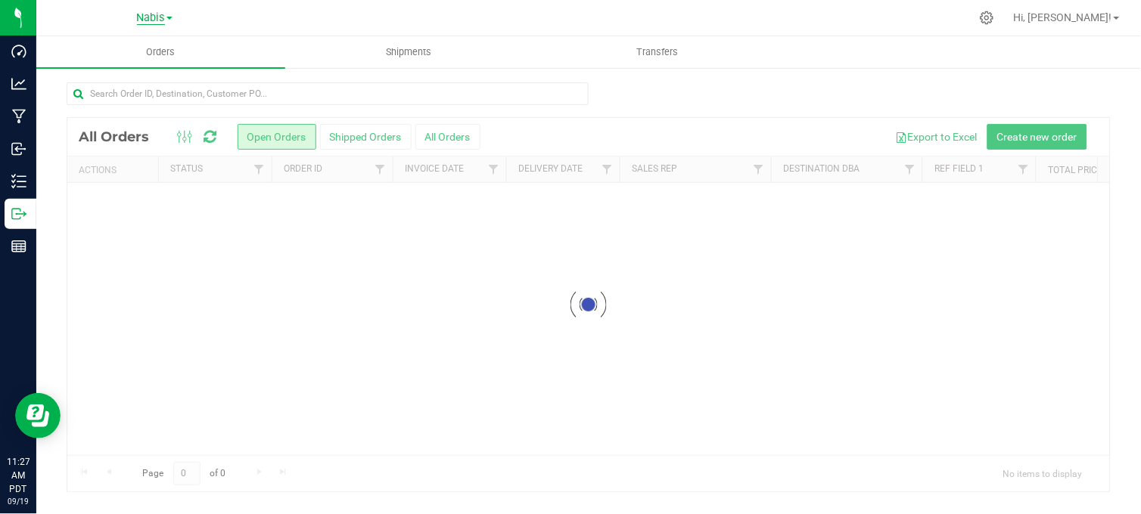
click at [150, 15] on span "Nabis" at bounding box center [151, 18] width 28 height 14
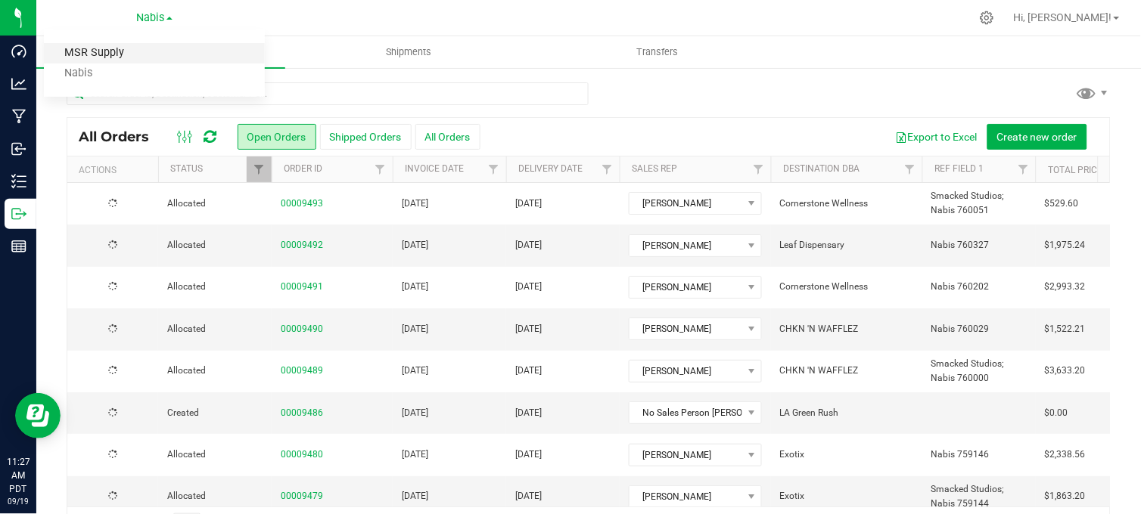
click at [84, 53] on link "MSR Supply" at bounding box center [154, 53] width 221 height 20
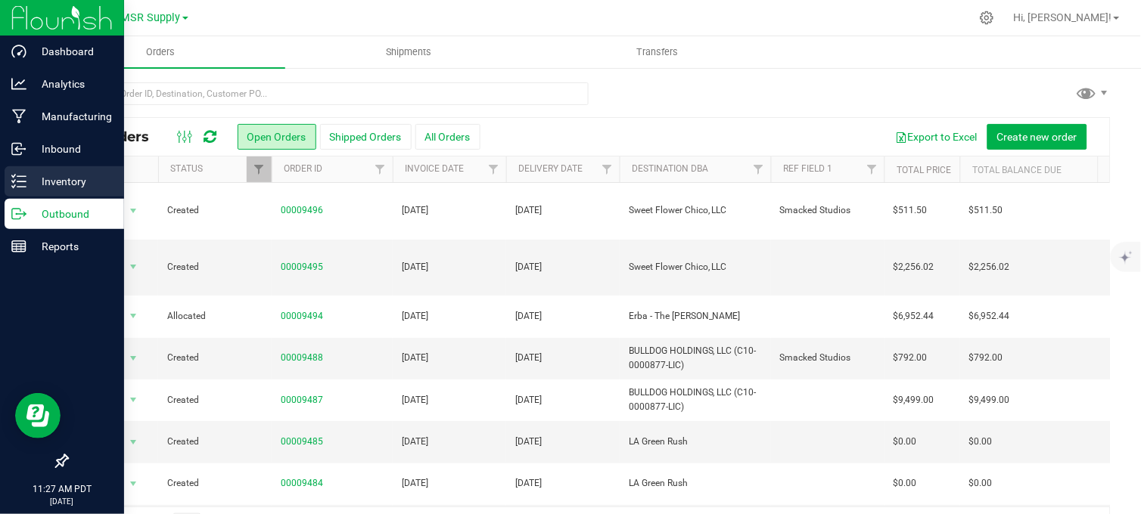
click at [48, 184] on p "Inventory" at bounding box center [71, 181] width 91 height 18
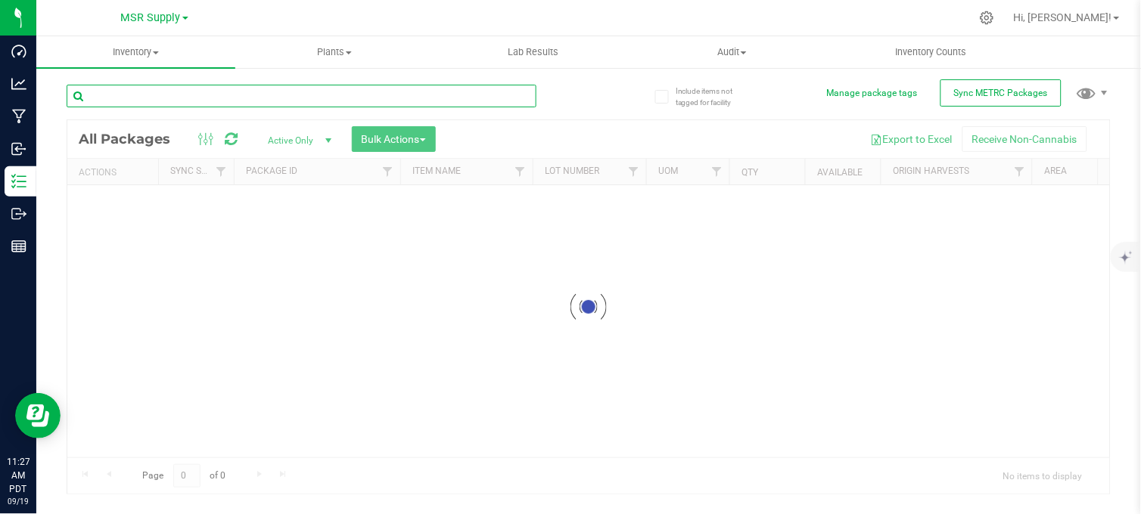
click at [213, 92] on div "Inventory All packages All inventory Waste log Create inventory Plants All plan…" at bounding box center [588, 275] width 1105 height 478
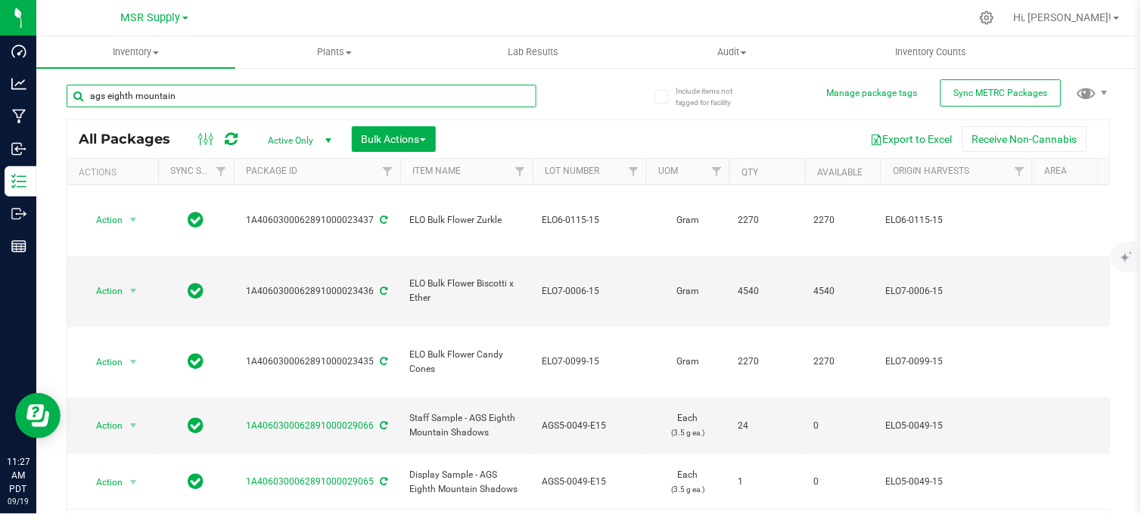
type input "ags eighth mountain"
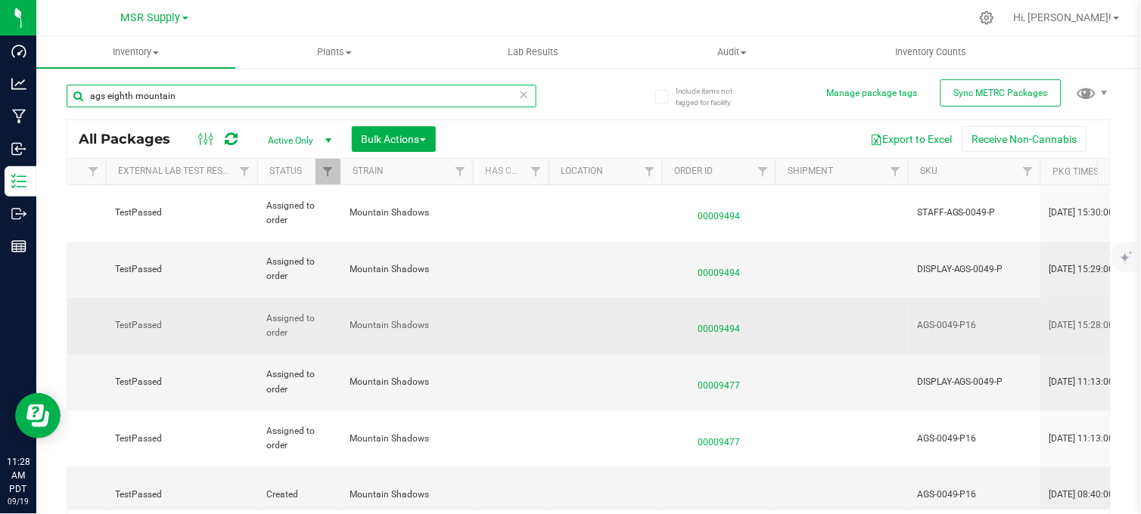
scroll to position [0, 1041]
click at [940, 318] on span "AGS-0049-P16" at bounding box center [972, 325] width 114 height 14
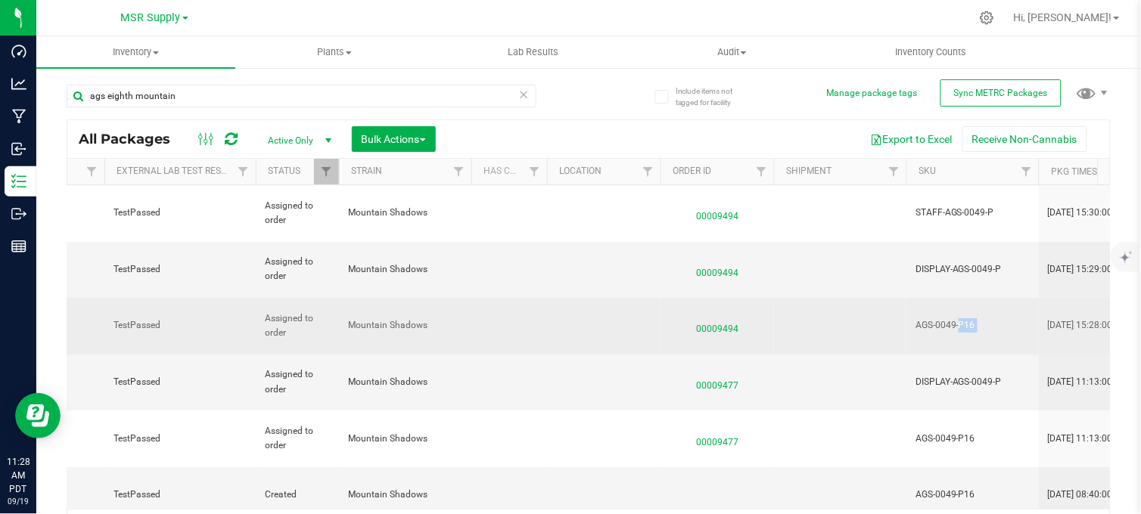
copy td "AGS-0049-P16"
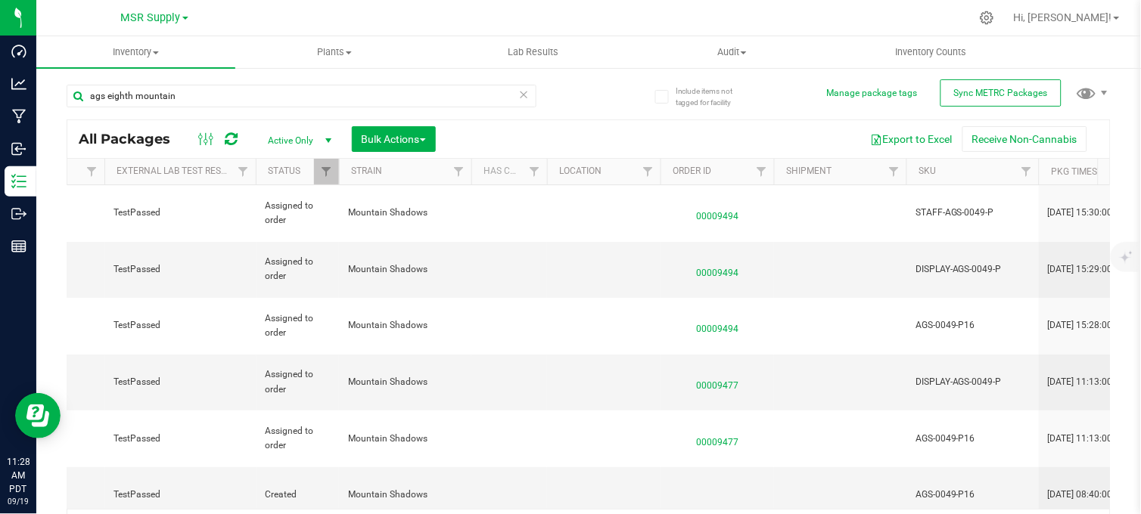
drag, startPoint x: 584, startPoint y: 77, endPoint x: 586, endPoint y: 89, distance: 11.4
click at [584, 76] on div "ags eighth mountain All Packages Active Only Active Only Lab Samples Locked All…" at bounding box center [589, 308] width 1044 height 476
click at [584, 85] on div "ags eighth mountain All Packages Active Only Active Only Lab Samples Locked All…" at bounding box center [589, 308] width 1044 height 476
click at [584, 89] on div "ags eighth mountain All Packages Active Only Active Only Lab Samples Locked All…" at bounding box center [589, 308] width 1044 height 476
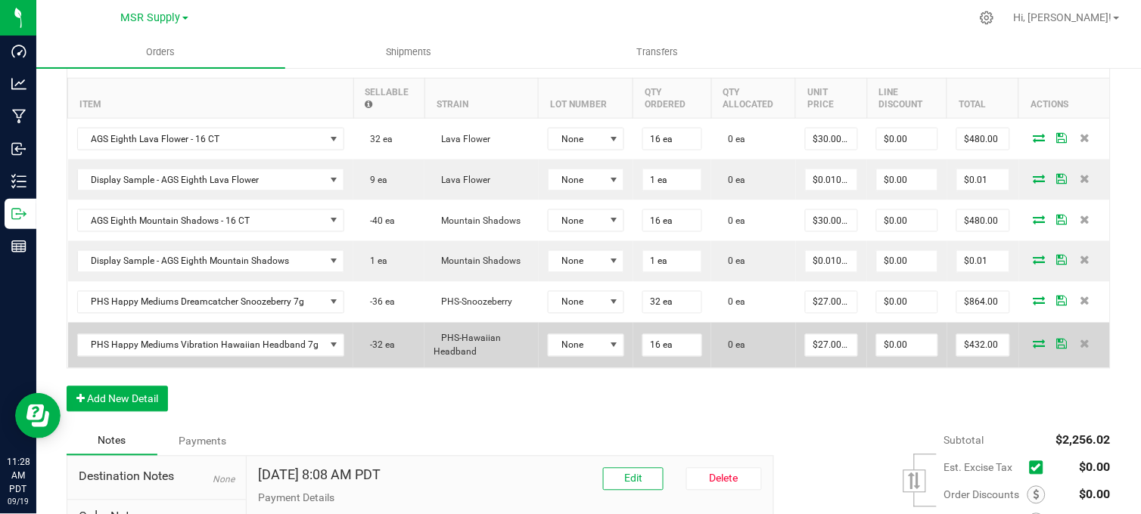
scroll to position [504, 0]
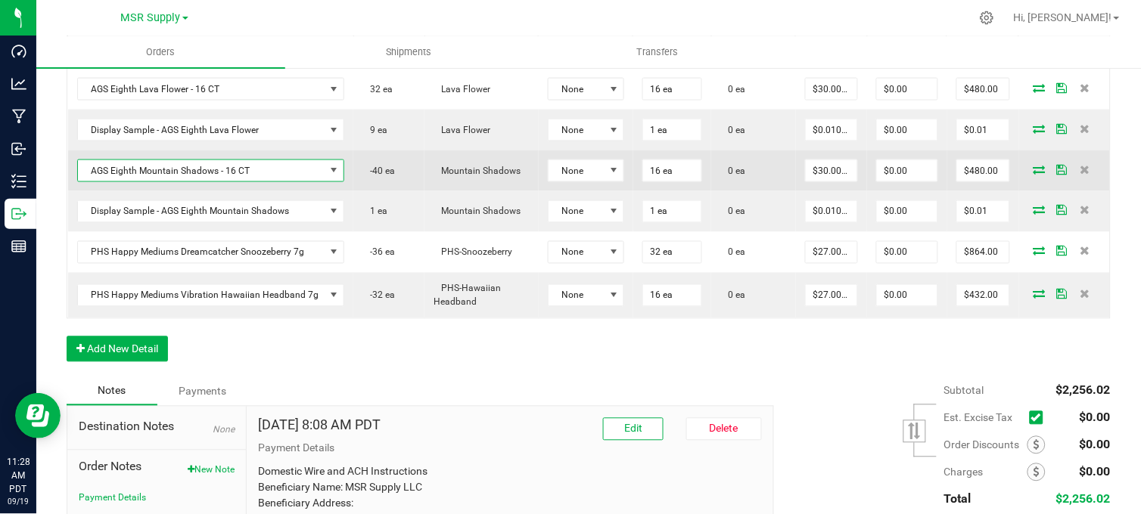
click at [265, 182] on span "AGS Eighth Mountain Shadows - 16 CT" at bounding box center [201, 170] width 247 height 21
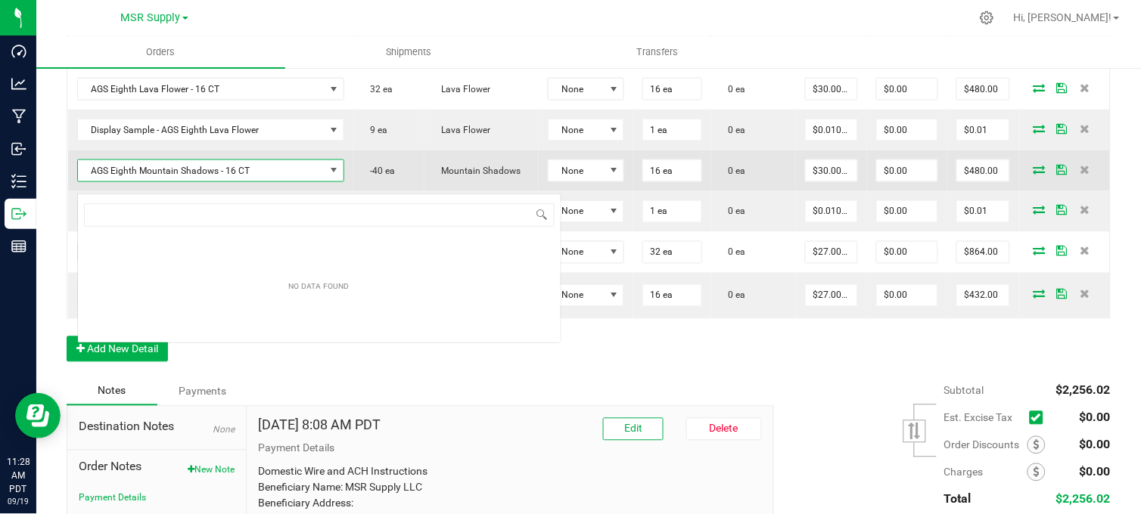
scroll to position [23, 260]
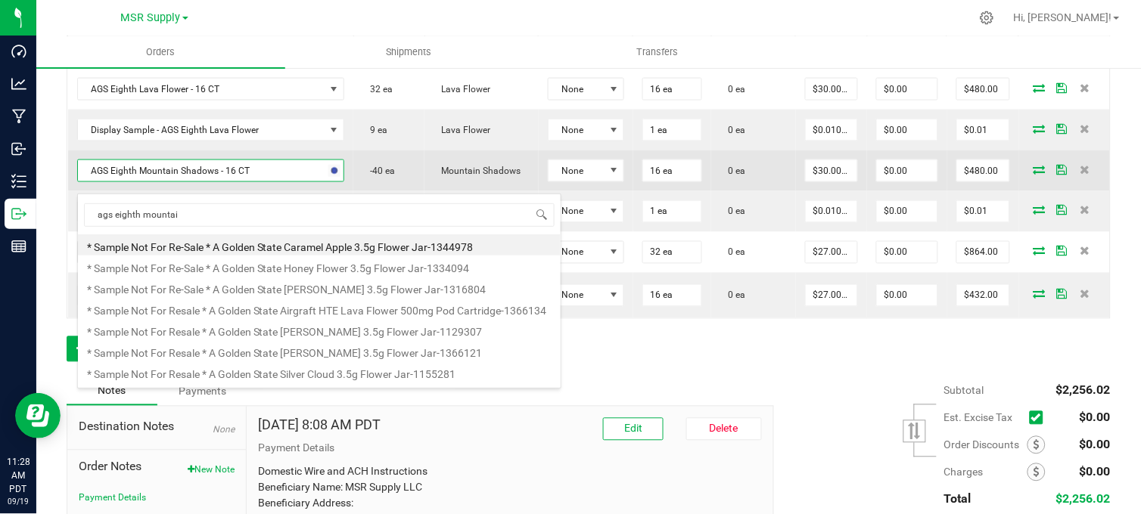
type input "ags eighth mountain"
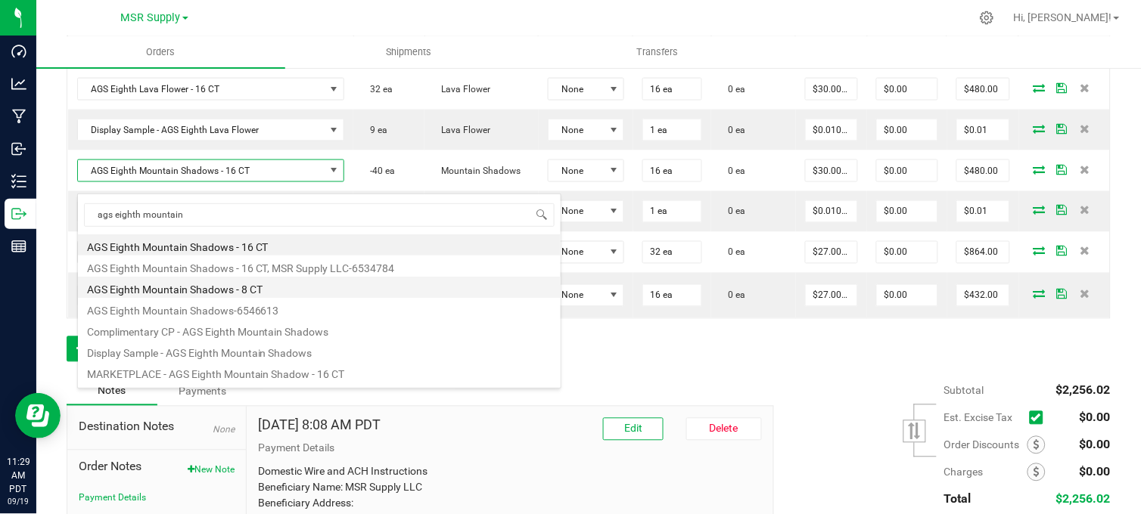
click at [252, 292] on li "AGS Eighth Mountain Shadows - 8 CT" at bounding box center [319, 287] width 483 height 21
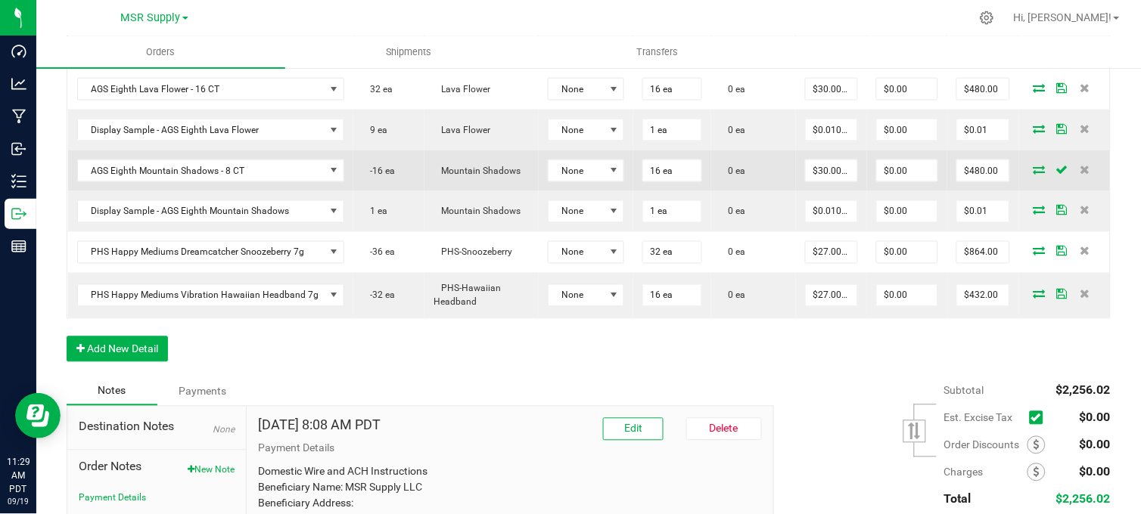
click at [664, 167] on td "16 ea" at bounding box center [672, 171] width 79 height 41
click at [658, 182] on input "16" at bounding box center [672, 170] width 59 height 21
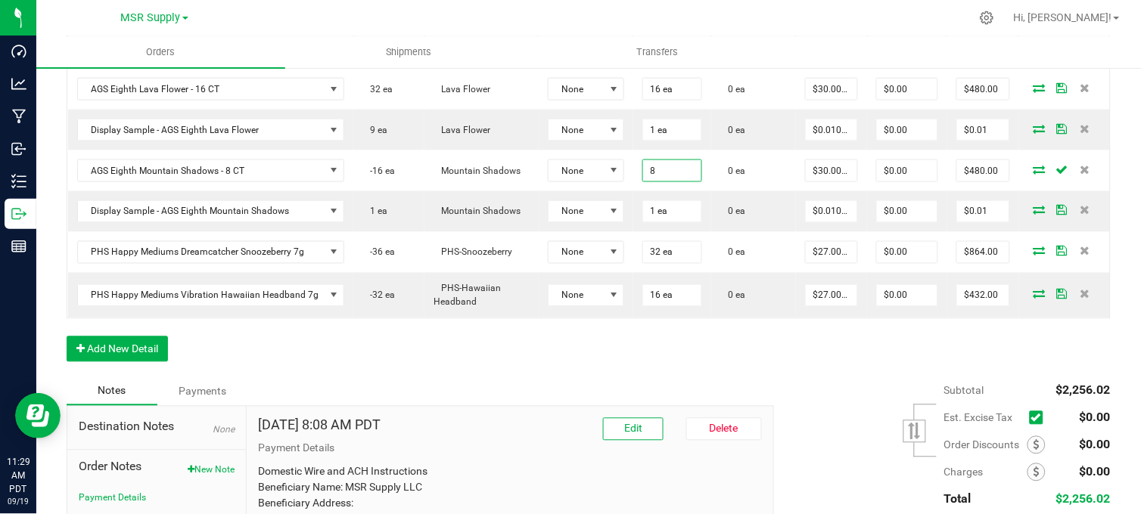
type input "8 ea"
type input "$240.00"
click at [614, 365] on div "Order Details Print All Labels Item Sellable Strain Lot Number Qty Ordered Qty …" at bounding box center [589, 183] width 1044 height 388
click at [505, 367] on div "Order Details Print All Labels Item Sellable Strain Lot Number Qty Ordered Qty …" at bounding box center [589, 183] width 1044 height 388
click at [512, 373] on div "Order Details Print All Labels Item Sellable Strain Lot Number Qty Ordered Qty …" at bounding box center [589, 183] width 1044 height 388
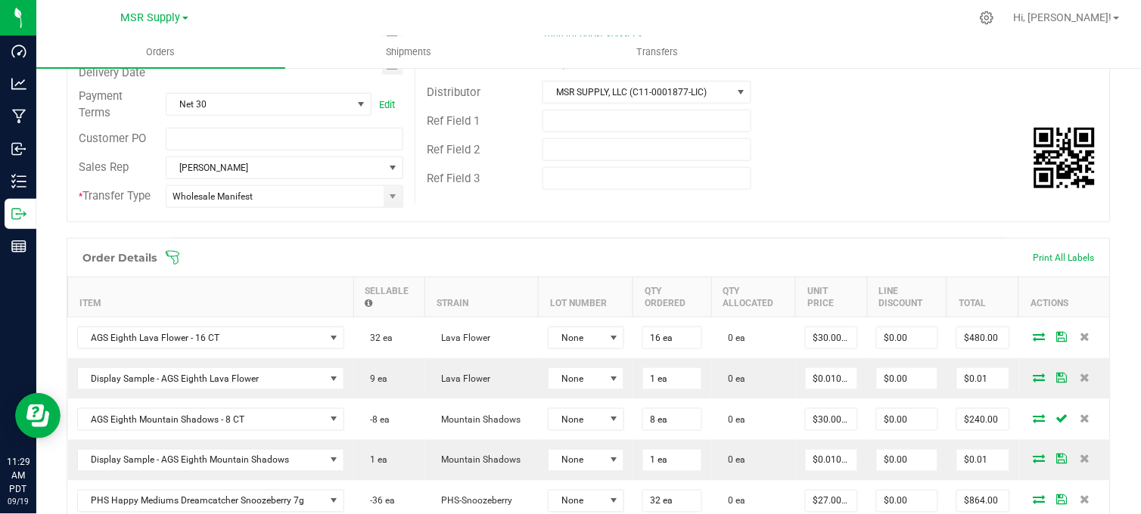
scroll to position [252, 0]
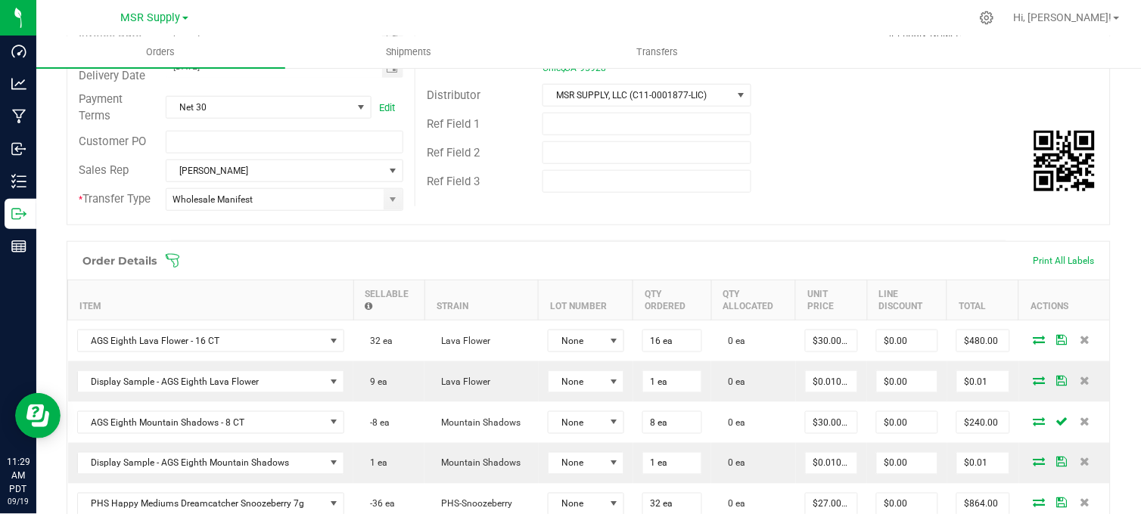
click at [816, 184] on div "Ref Field 3" at bounding box center [762, 181] width 694 height 29
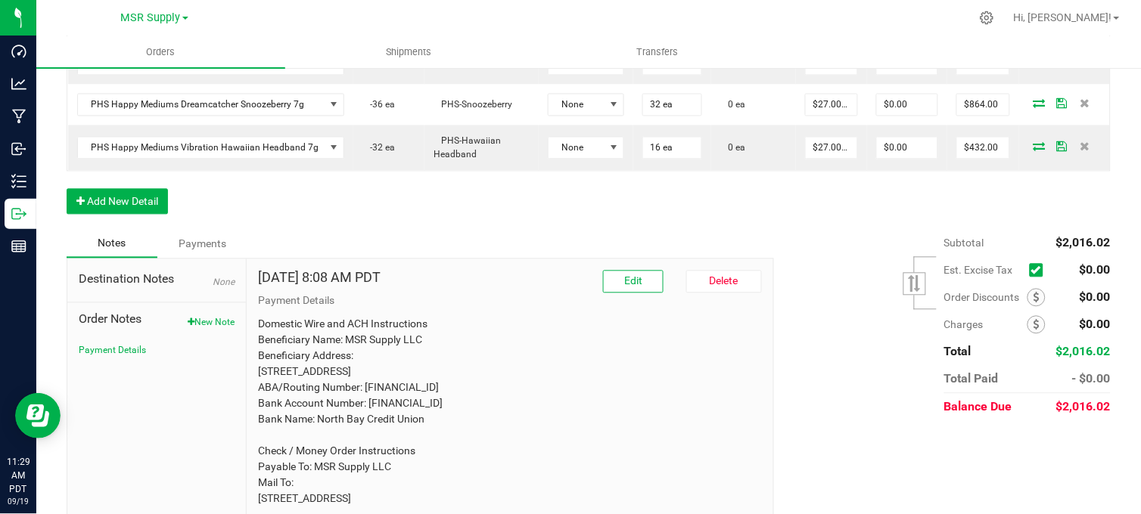
scroll to position [672, 0]
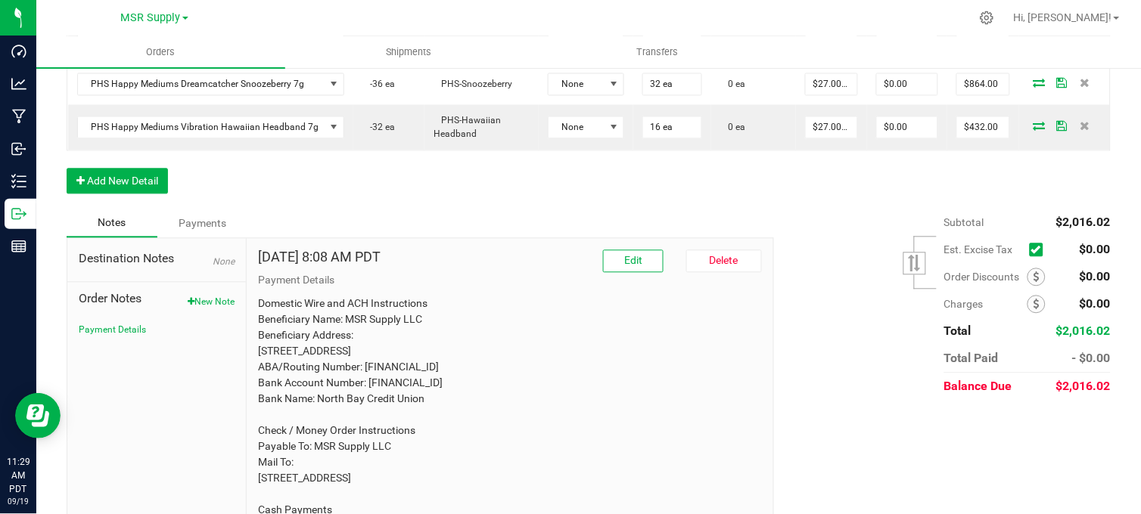
click at [758, 210] on div "Order Details Print All Labels Item Sellable Strain Lot Number Qty Ordered Qty …" at bounding box center [589, 15] width 1044 height 388
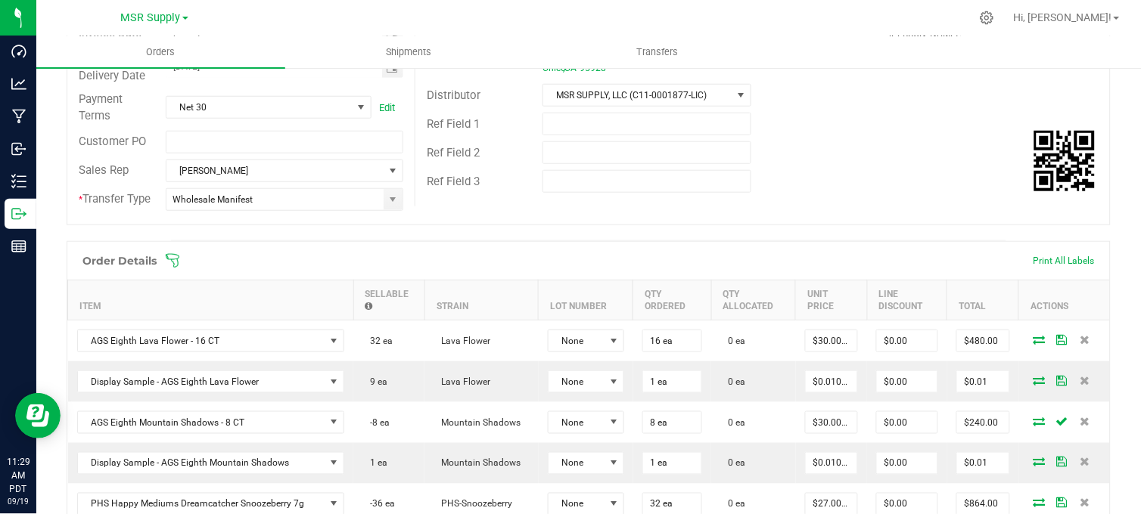
click at [836, 186] on div "Ref Field 3" at bounding box center [762, 181] width 694 height 29
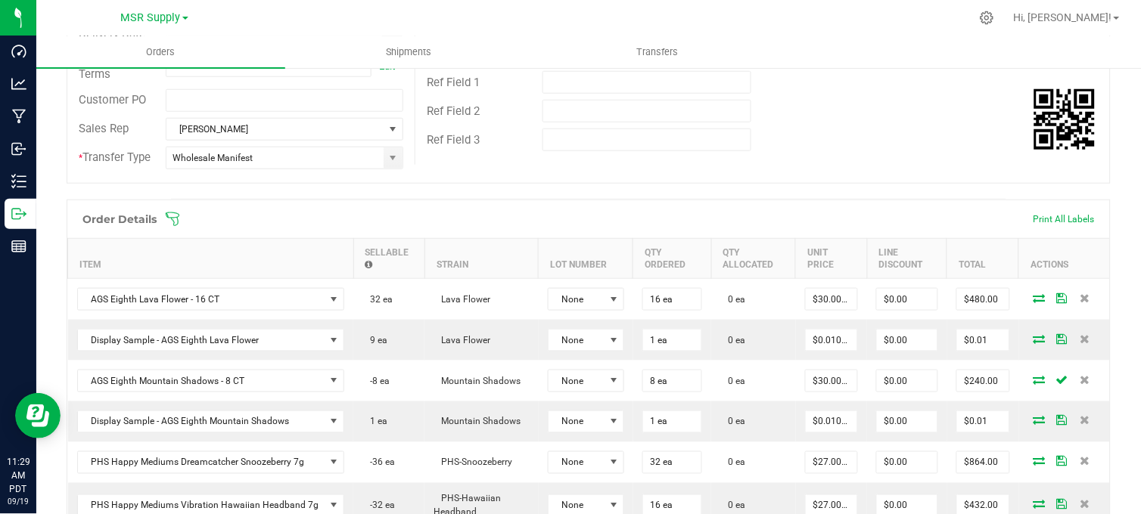
scroll to position [336, 0]
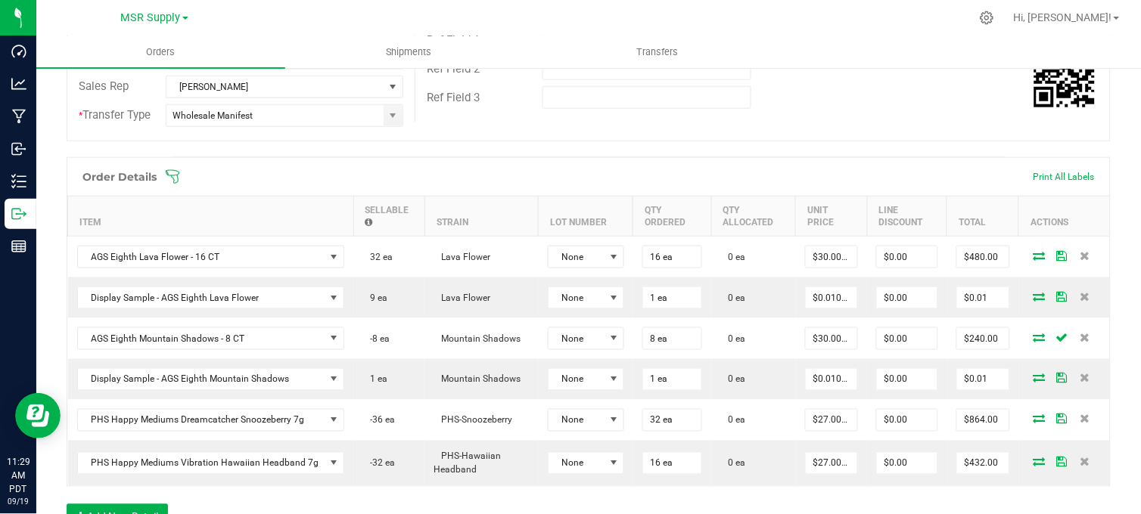
click at [871, 101] on div "Ref Field 3" at bounding box center [762, 97] width 694 height 29
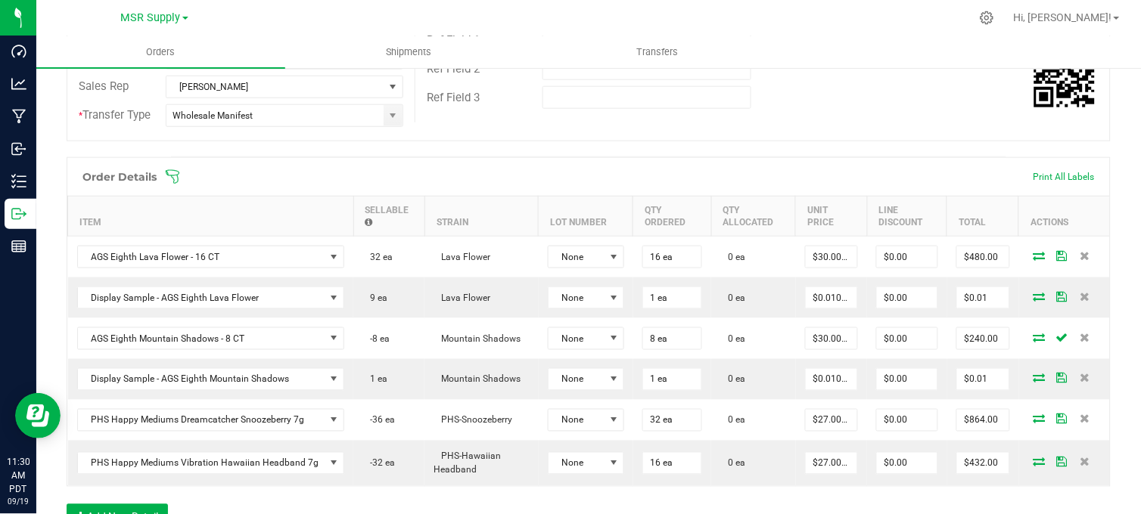
scroll to position [420, 0]
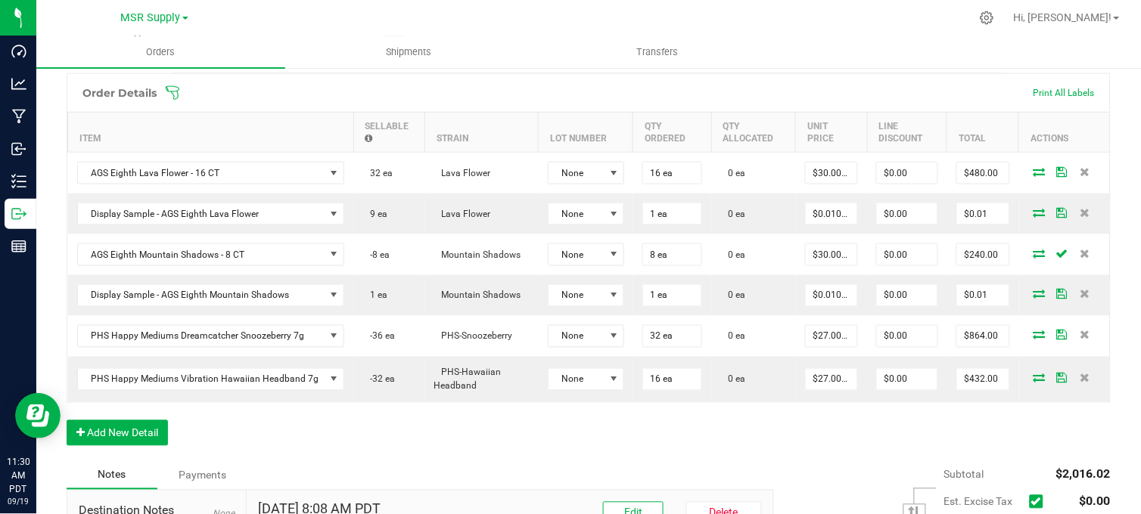
click at [620, 461] on div "Order Details Print All Labels Item Sellable Strain Lot Number Qty Ordered Qty …" at bounding box center [589, 267] width 1044 height 388
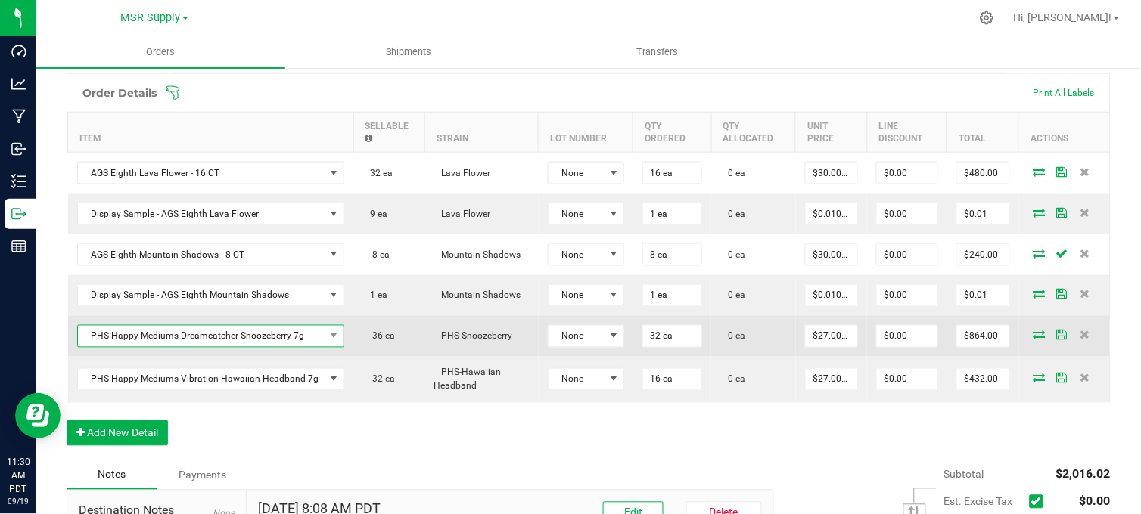
click at [250, 347] on span "PHS Happy Mediums Dreamcatcher Snoozeberry 7g" at bounding box center [201, 336] width 247 height 21
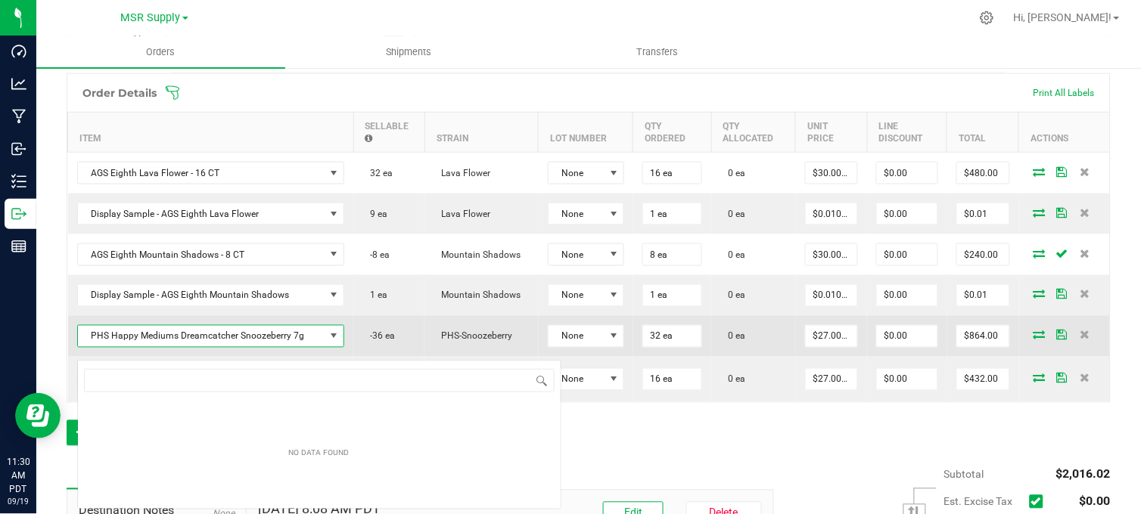
scroll to position [23, 260]
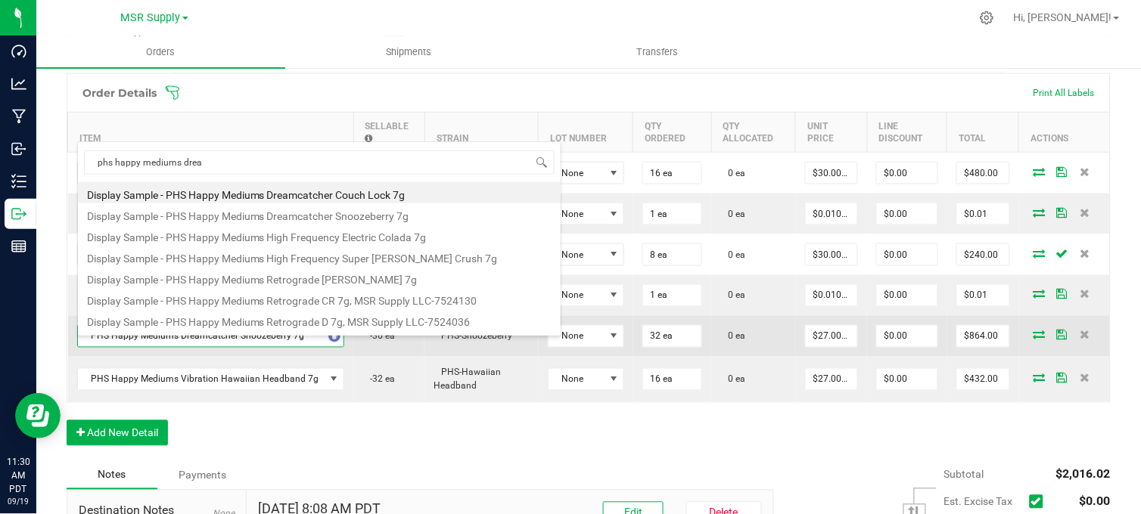
type input "phs happy mediums dream"
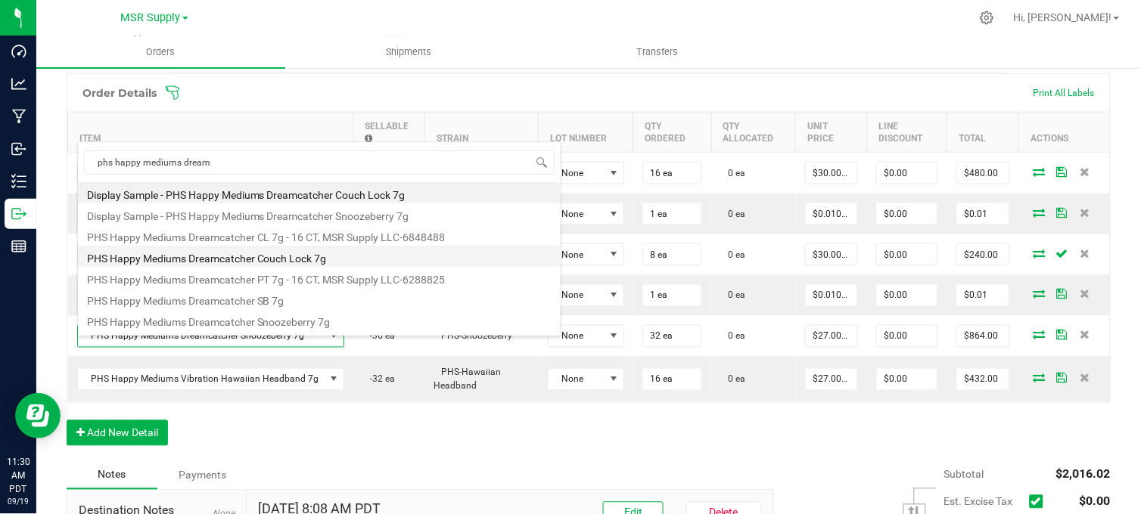
click at [322, 257] on li "PHS Happy Mediums Dreamcatcher Couch Lock 7g" at bounding box center [319, 256] width 483 height 21
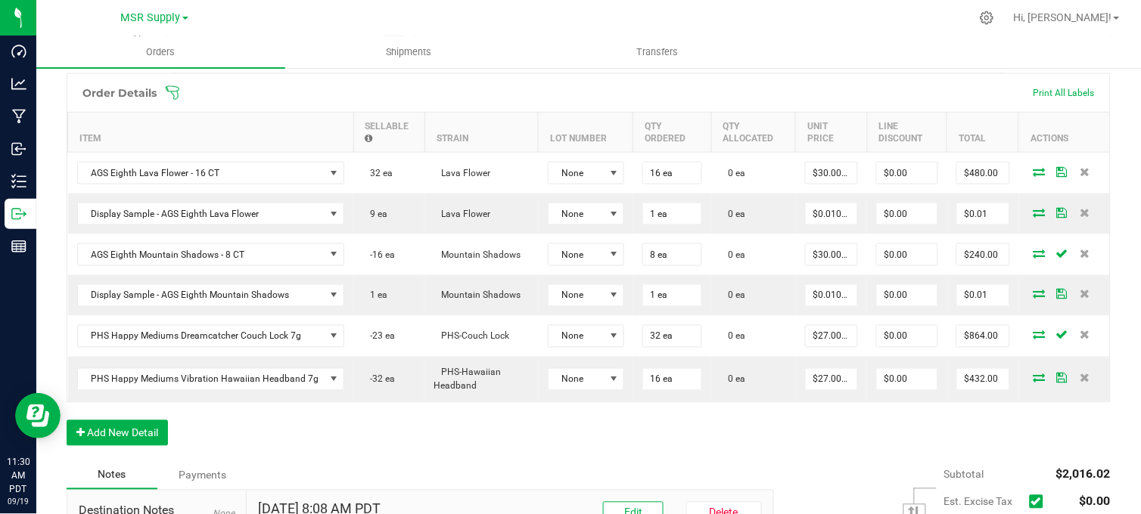
click at [671, 432] on div "Order Details Print All Labels Item Sellable Strain Lot Number Qty Ordered Qty …" at bounding box center [589, 267] width 1044 height 388
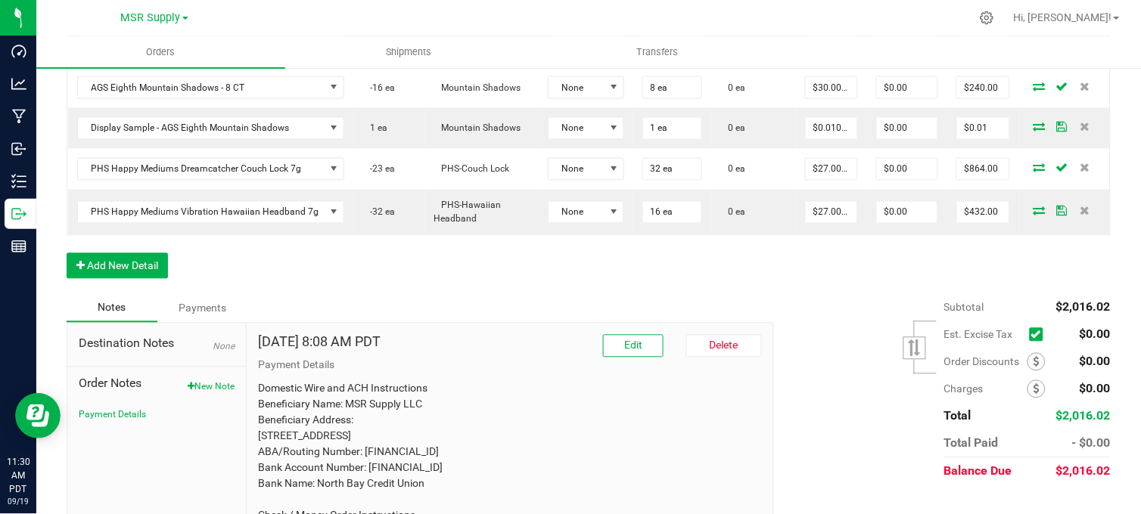
scroll to position [336, 0]
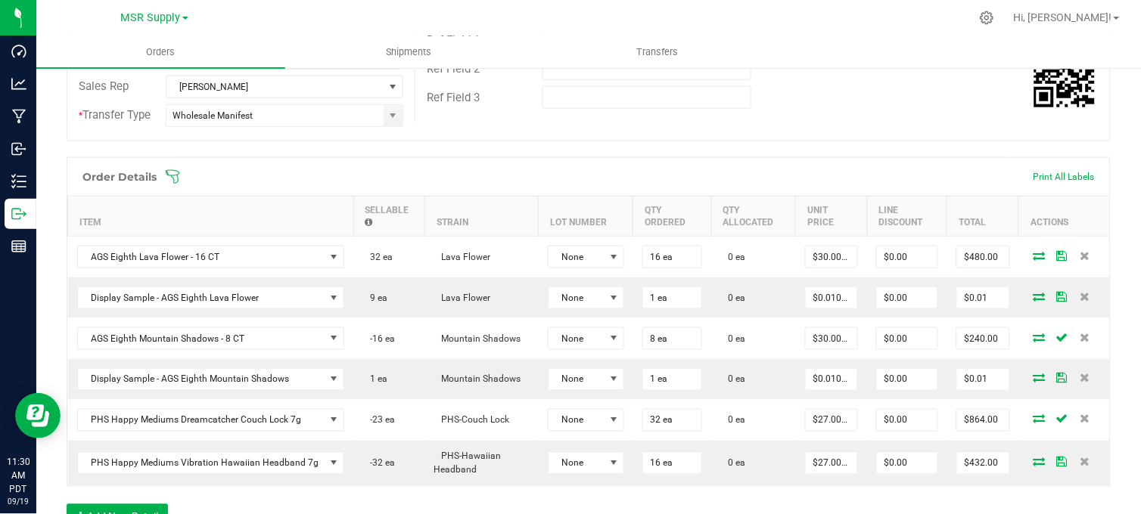
click at [853, 83] on div "Ref Field 3" at bounding box center [762, 97] width 694 height 29
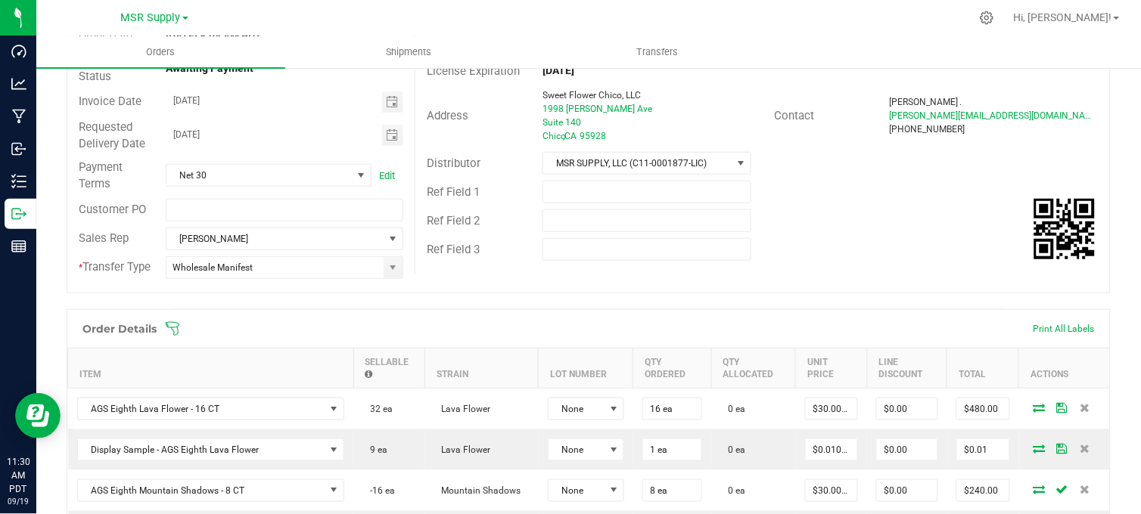
scroll to position [0, 0]
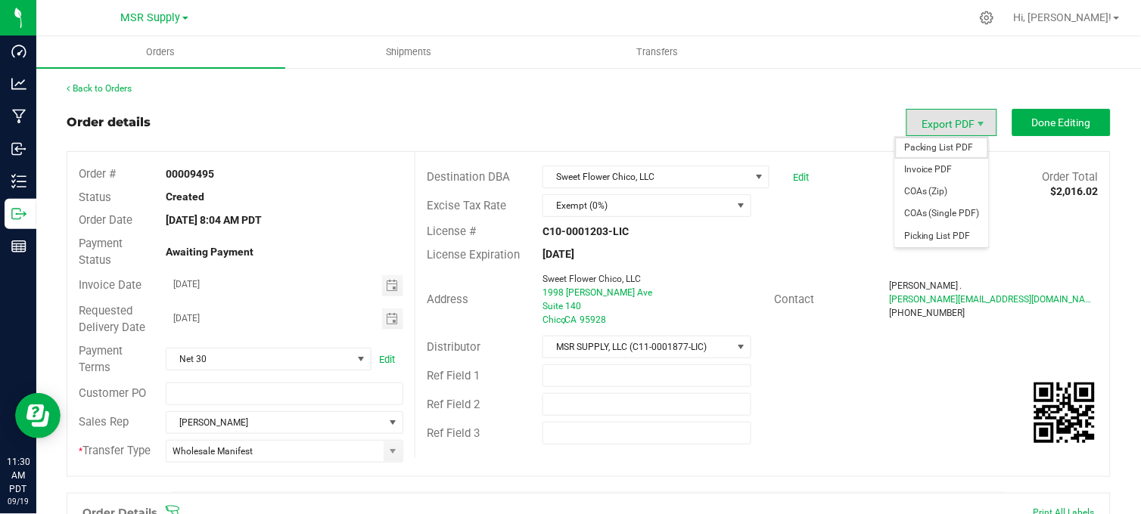
click at [935, 148] on span "Packing List PDF" at bounding box center [942, 148] width 94 height 22
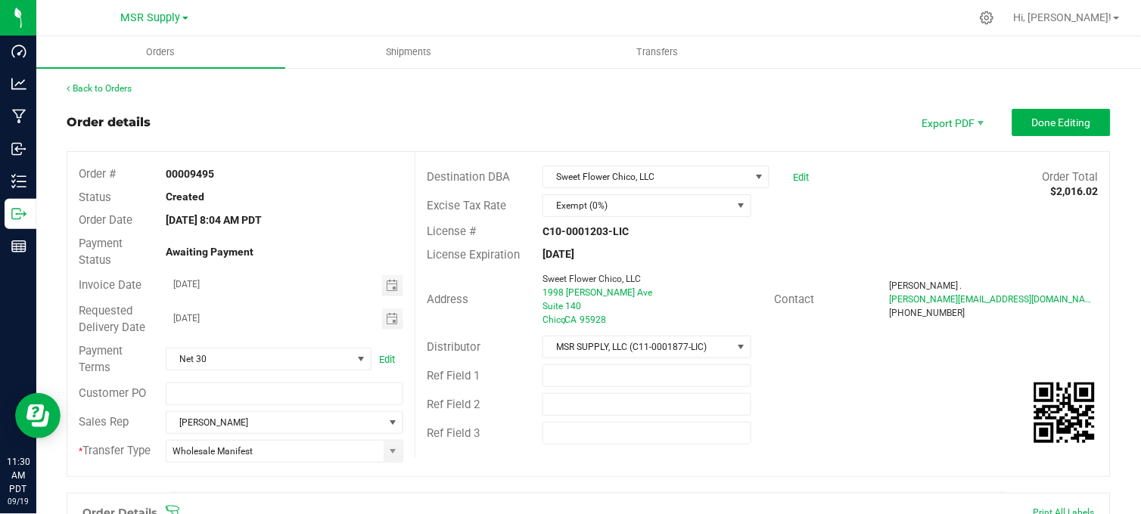
click at [676, 121] on div "Order details Export PDF Done Editing" at bounding box center [589, 122] width 1044 height 27
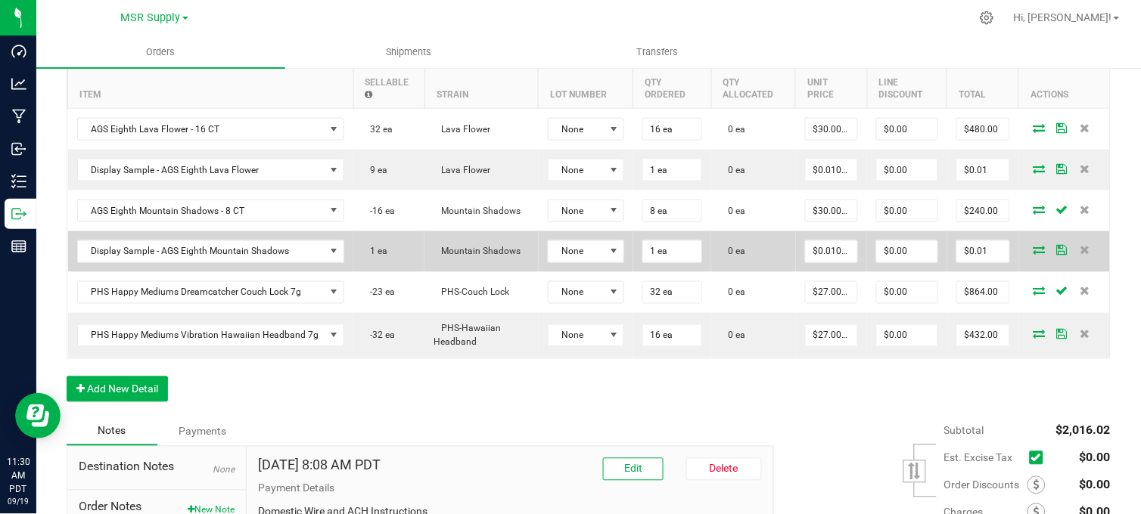
scroll to position [504, 0]
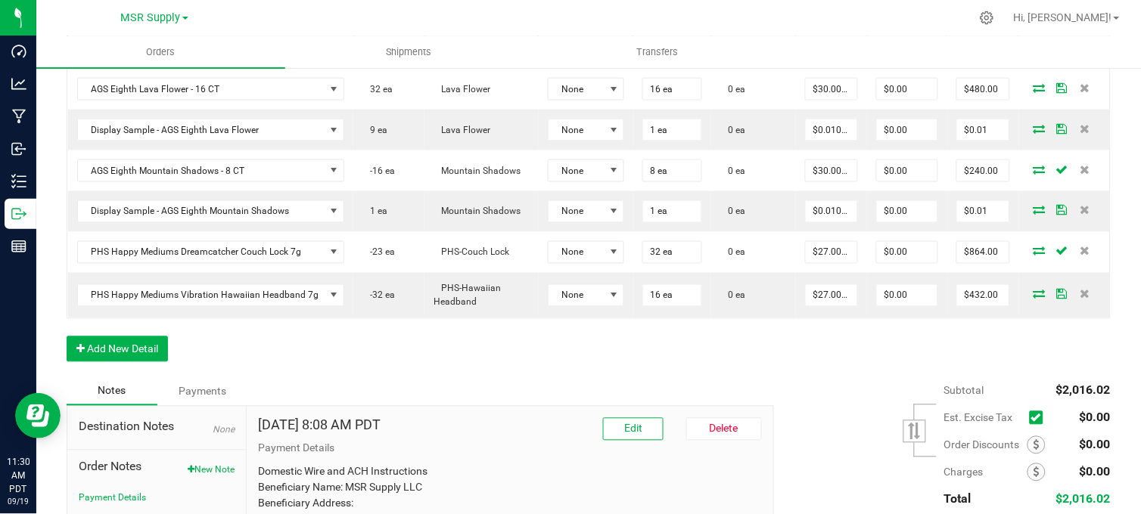
click at [439, 365] on div "Order Details Print All Labels Item Sellable Strain Lot Number Qty Ordered Qty …" at bounding box center [589, 183] width 1044 height 388
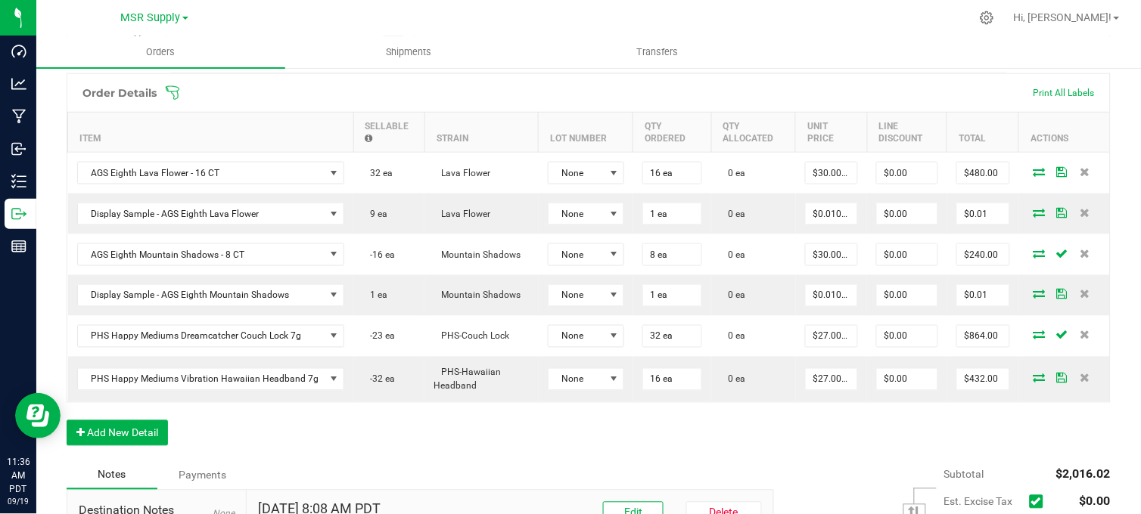
click at [371, 451] on div "Order Details Print All Labels Item Sellable Strain Lot Number Qty Ordered Qty …" at bounding box center [589, 267] width 1044 height 388
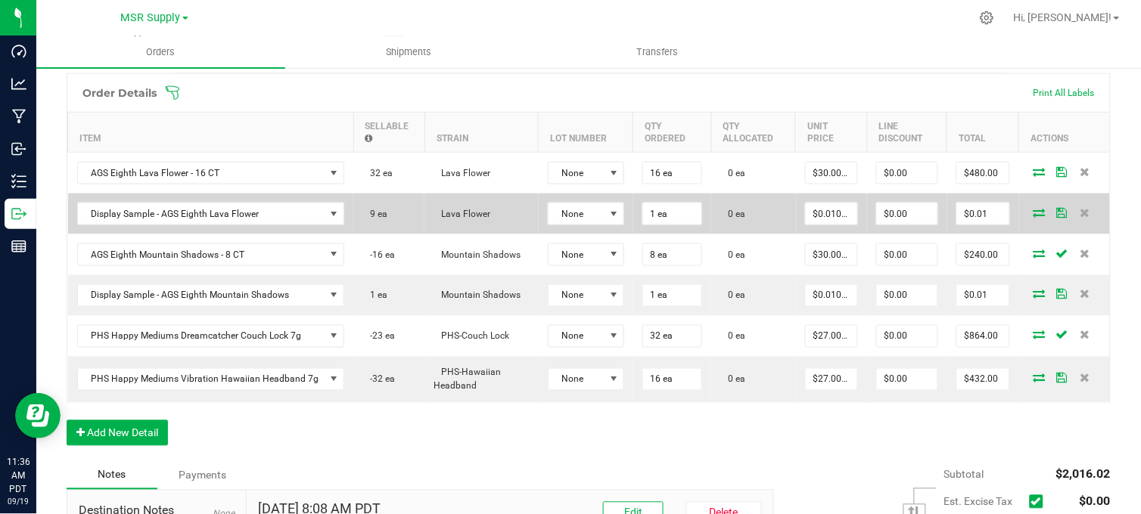
click at [1033, 217] on icon at bounding box center [1039, 212] width 12 height 9
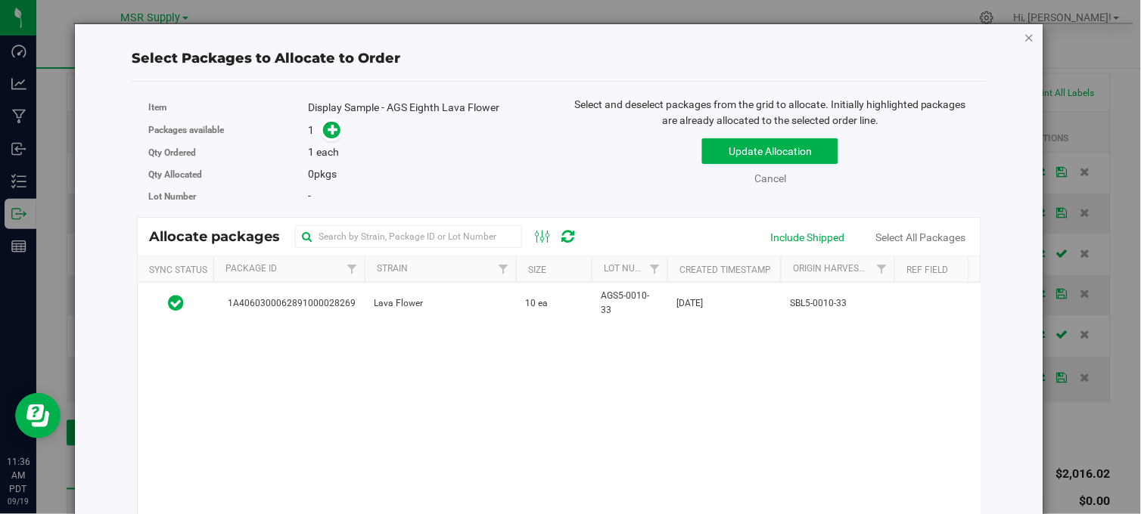
click at [1024, 35] on icon "button" at bounding box center [1029, 37] width 11 height 18
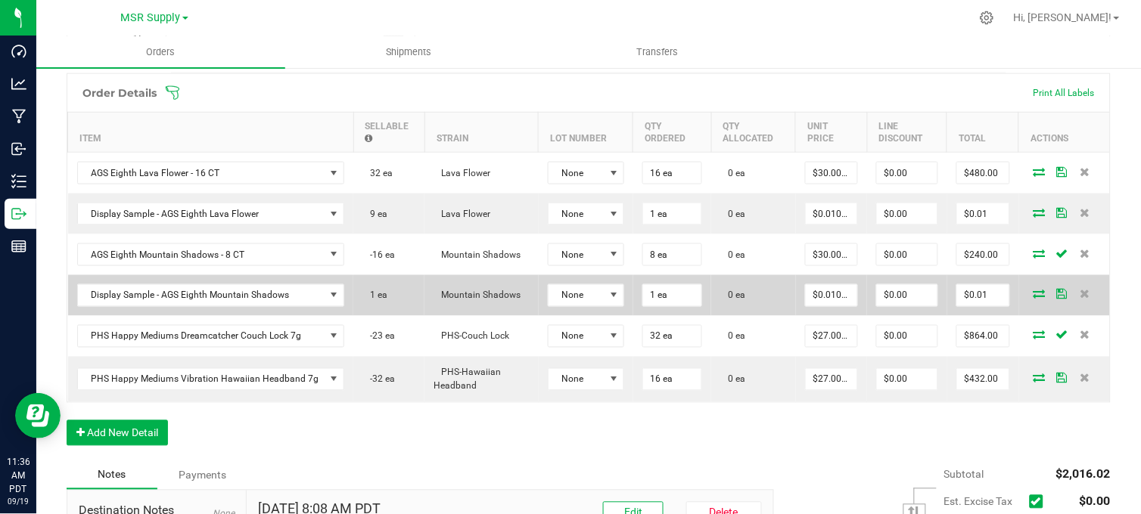
click at [1033, 299] on icon at bounding box center [1039, 294] width 12 height 9
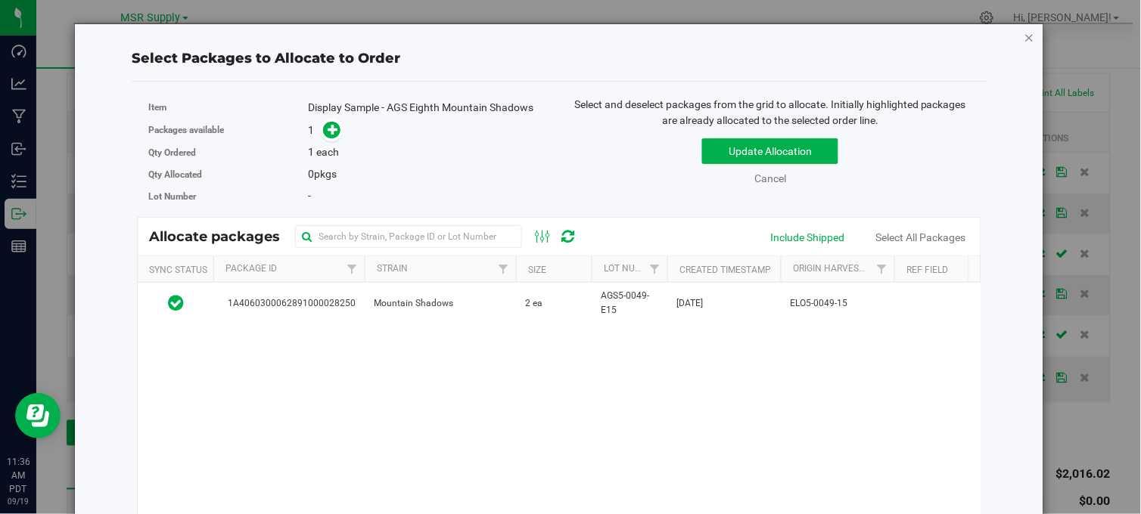
click at [1024, 36] on icon "button" at bounding box center [1029, 37] width 11 height 18
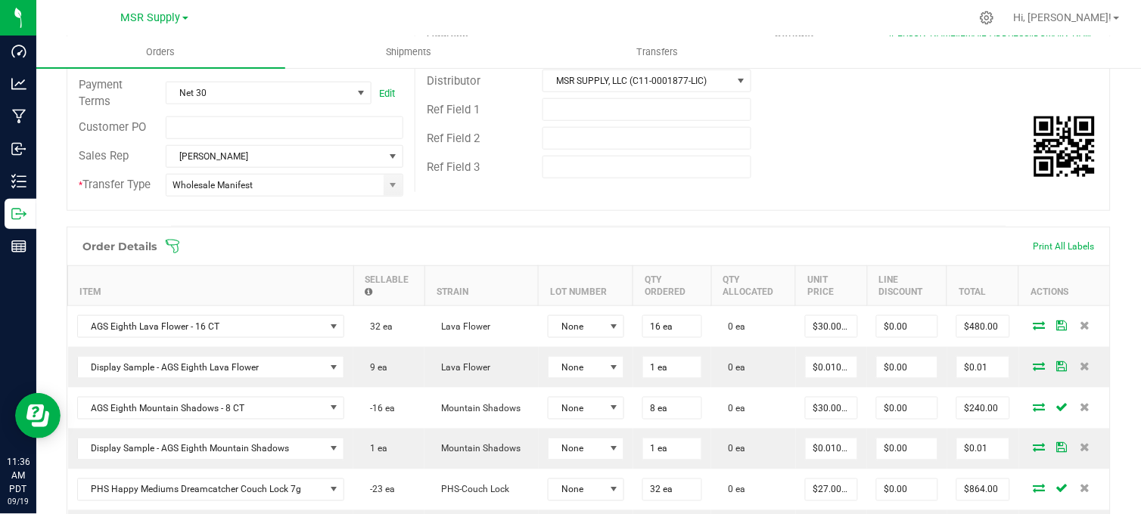
scroll to position [0, 0]
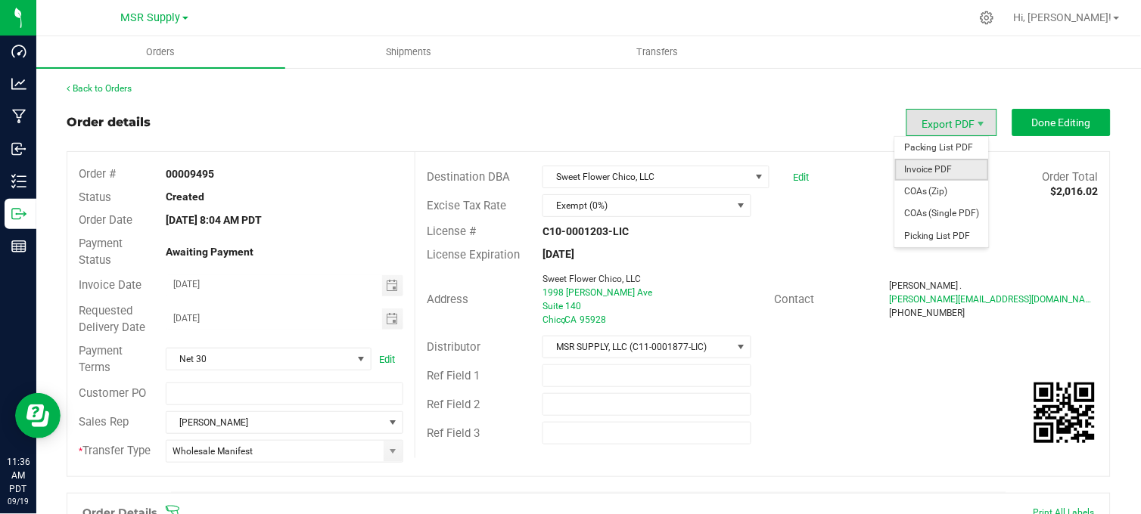
click at [948, 172] on span "Invoice PDF" at bounding box center [942, 170] width 94 height 22
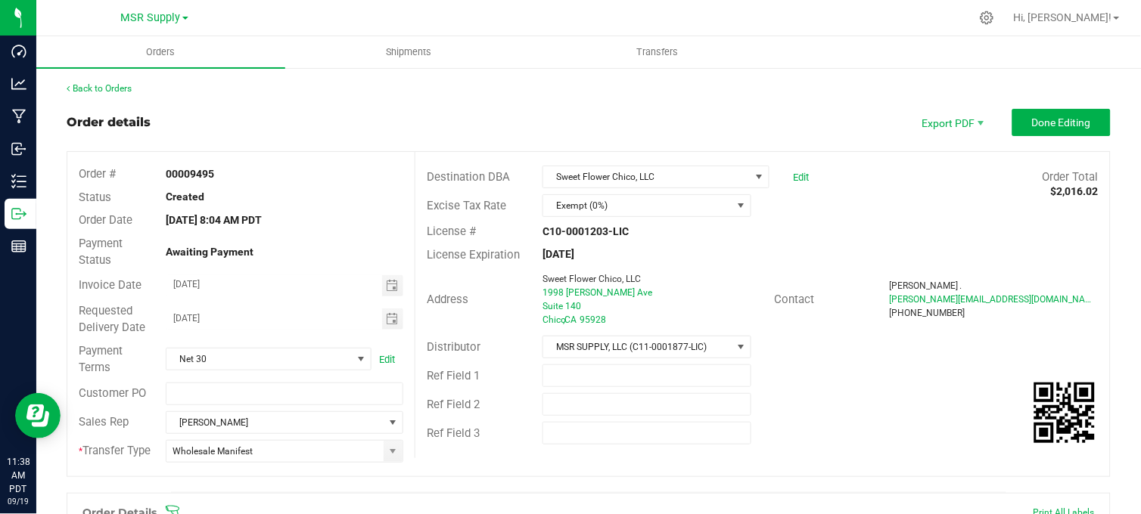
click at [761, 92] on div "Back to Orders" at bounding box center [589, 89] width 1044 height 14
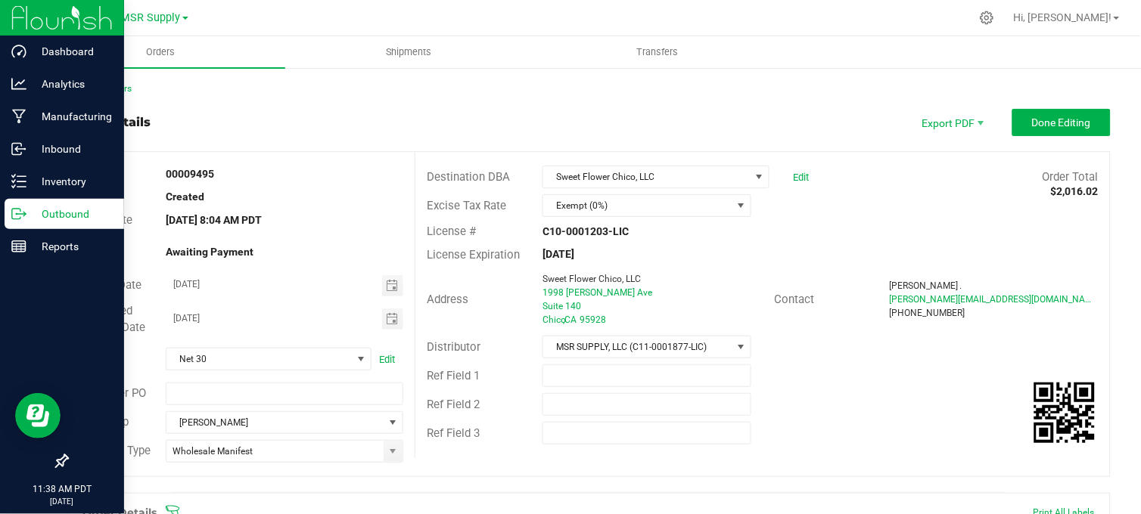
drag, startPoint x: 17, startPoint y: 218, endPoint x: 95, endPoint y: 210, distance: 77.6
click at [19, 218] on icon at bounding box center [18, 214] width 15 height 15
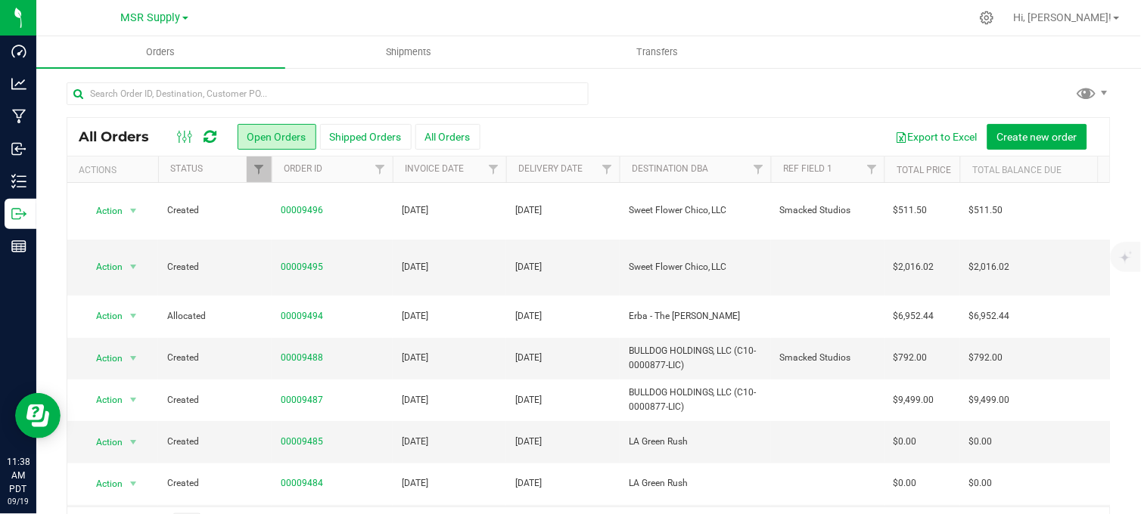
click at [701, 76] on div "All Orders Open Orders Shipped Orders All Orders Export to Excel Create new ord…" at bounding box center [588, 313] width 1105 height 492
click at [614, 117] on div "All Orders Open Orders Shipped Orders All Orders Export to Excel Create new ord…" at bounding box center [589, 330] width 1044 height 427
click at [706, 71] on div "All Orders Open Orders Shipped Orders All Orders Export to Excel Create new ord…" at bounding box center [588, 313] width 1105 height 492
click at [747, 93] on div at bounding box center [589, 99] width 1044 height 35
drag, startPoint x: 716, startPoint y: 95, endPoint x: 724, endPoint y: 94, distance: 7.6
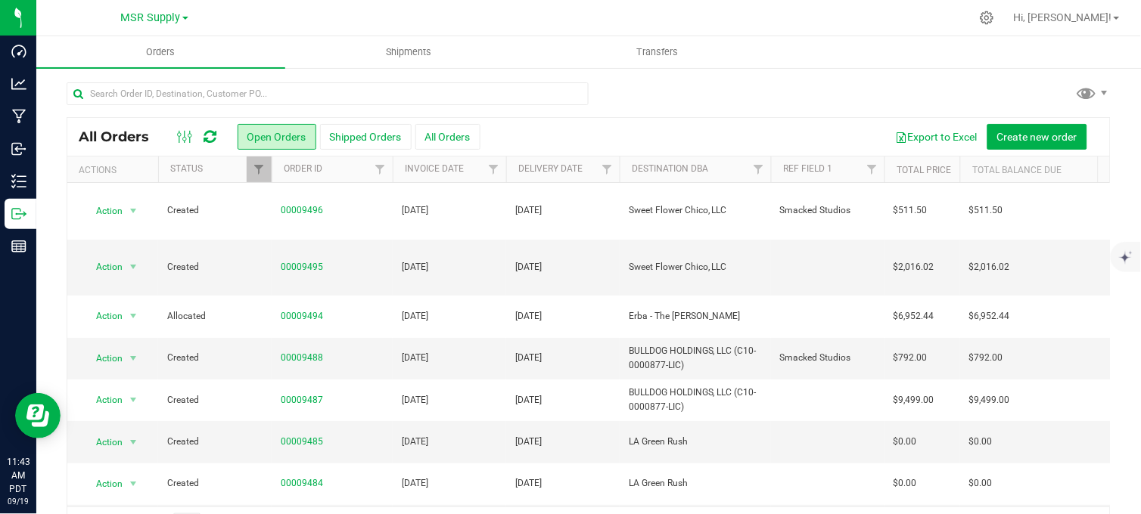
click at [725, 94] on div at bounding box center [589, 99] width 1044 height 35
click at [630, 117] on div "All Orders Open Orders Shipped Orders All Orders Export to Excel Create new ord…" at bounding box center [589, 330] width 1044 height 427
click at [700, 120] on div "All Orders Open Orders Shipped Orders All Orders Export to Excel Create new ord…" at bounding box center [588, 137] width 1042 height 38
click at [278, 11] on div at bounding box center [620, 18] width 699 height 30
click at [321, 13] on div at bounding box center [620, 18] width 699 height 30
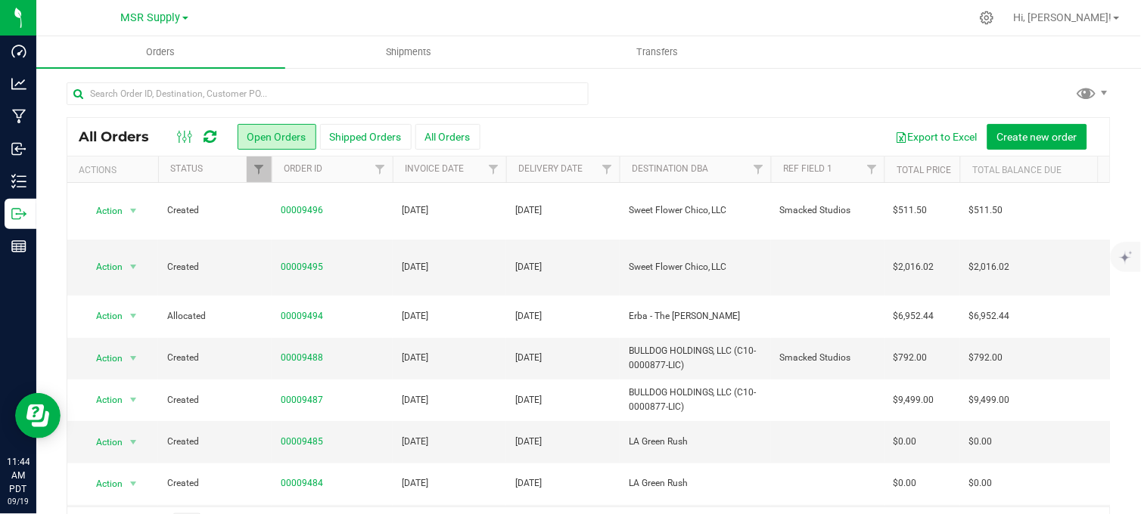
click at [641, 97] on div at bounding box center [589, 99] width 1044 height 35
click at [625, 98] on div at bounding box center [589, 99] width 1044 height 35
click at [716, 95] on div at bounding box center [589, 99] width 1044 height 35
click at [760, 100] on div at bounding box center [589, 99] width 1044 height 35
drag, startPoint x: 770, startPoint y: 114, endPoint x: 740, endPoint y: 121, distance: 31.0
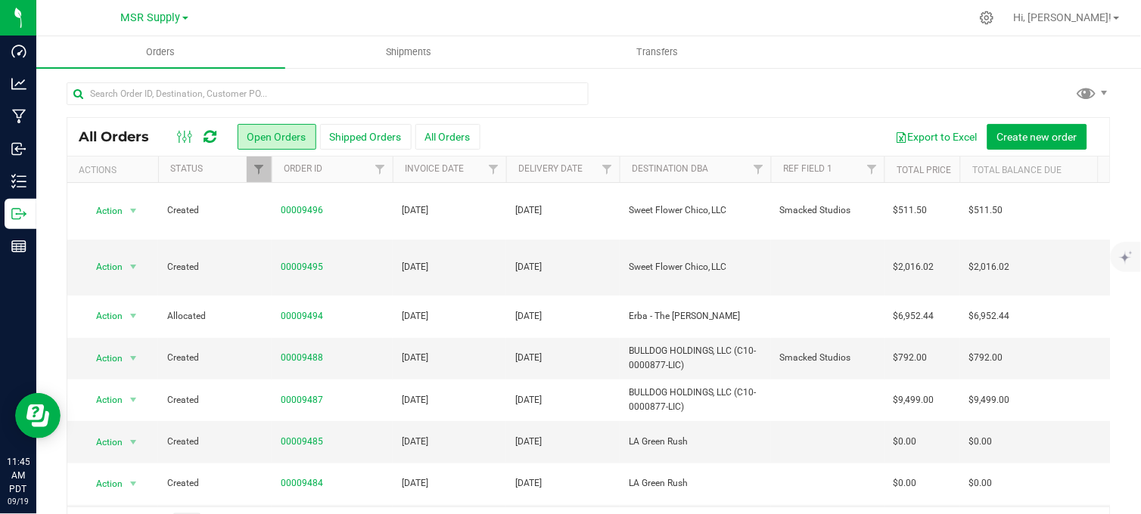
click at [769, 114] on div at bounding box center [589, 99] width 1044 height 35
click at [754, 88] on div at bounding box center [589, 99] width 1044 height 35
click at [649, 80] on div "All Orders Open Orders Shipped Orders All Orders Export to Excel Create new ord…" at bounding box center [588, 313] width 1105 height 492
click at [661, 92] on div at bounding box center [589, 99] width 1044 height 35
